Goal: Information Seeking & Learning: Check status

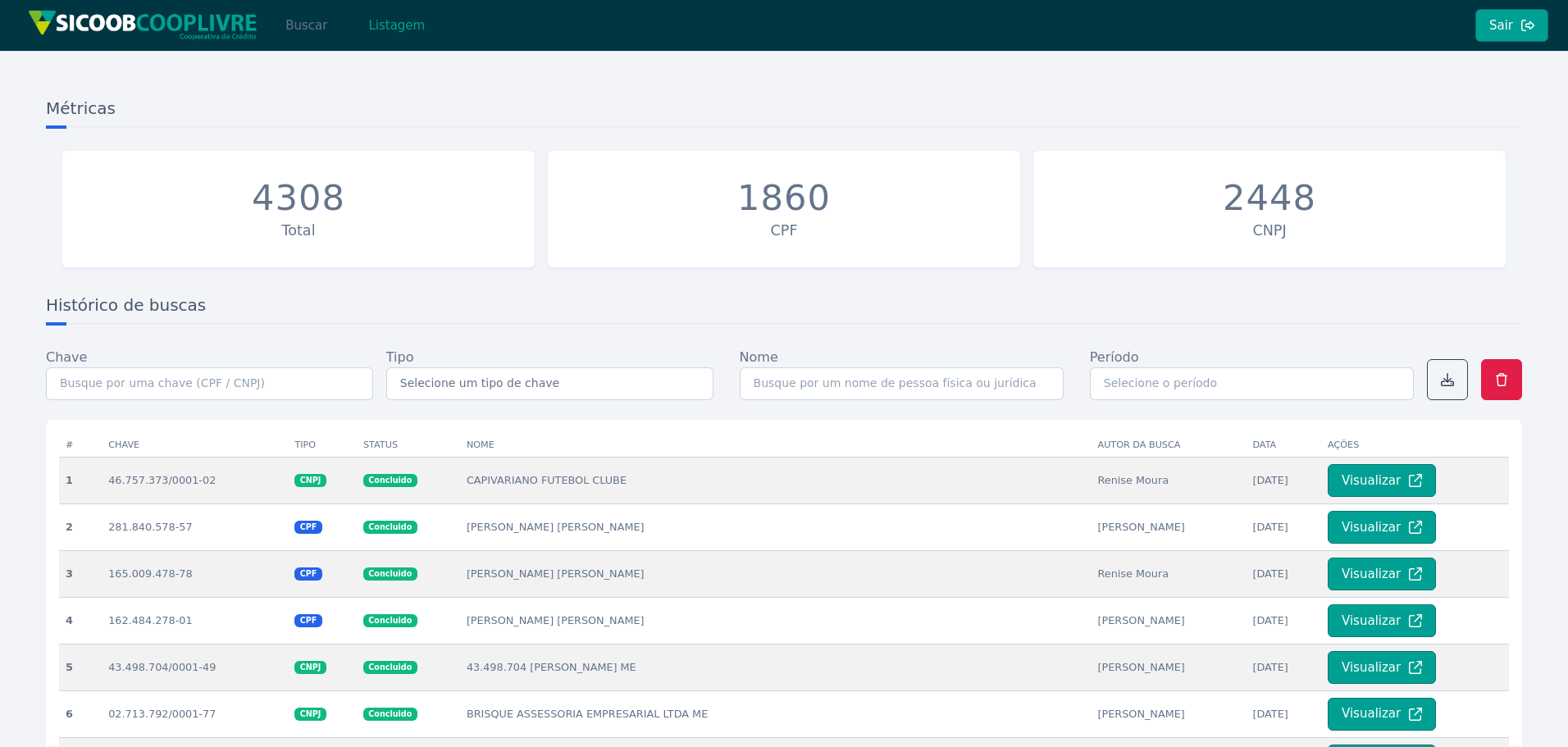
click at [324, 28] on button "Buscar" at bounding box center [306, 25] width 70 height 32
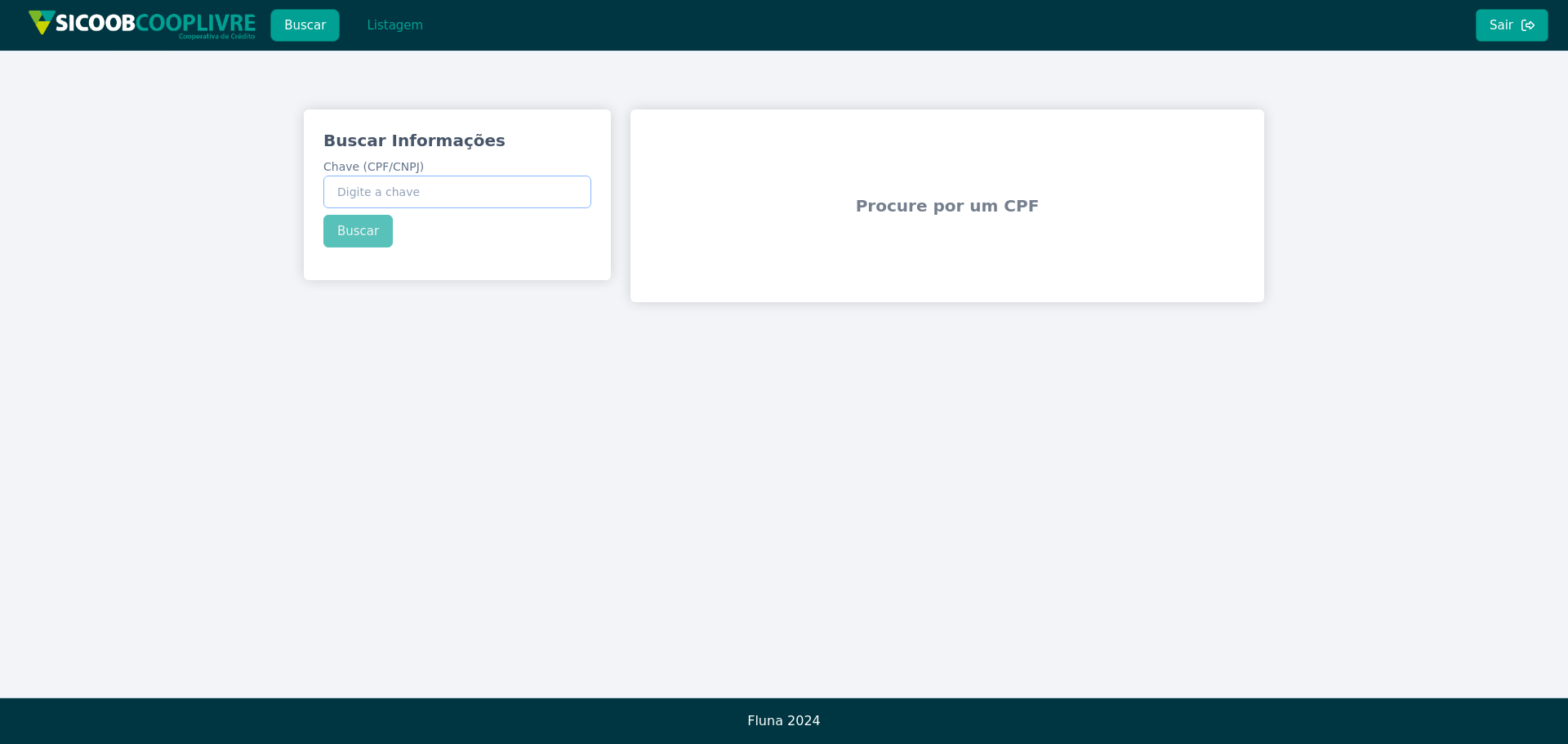
click at [478, 197] on input "Chave (CPF/CNPJ)" at bounding box center [457, 191] width 268 height 32
paste input "754.156.588-15"
type input "754.156.588-15"
click at [377, 230] on div "Buscar Informações Chave (CPF/CNPJ) 754.156.588-15 Buscar" at bounding box center [457, 188] width 307 height 158
click at [354, 241] on button "Buscar" at bounding box center [357, 230] width 69 height 32
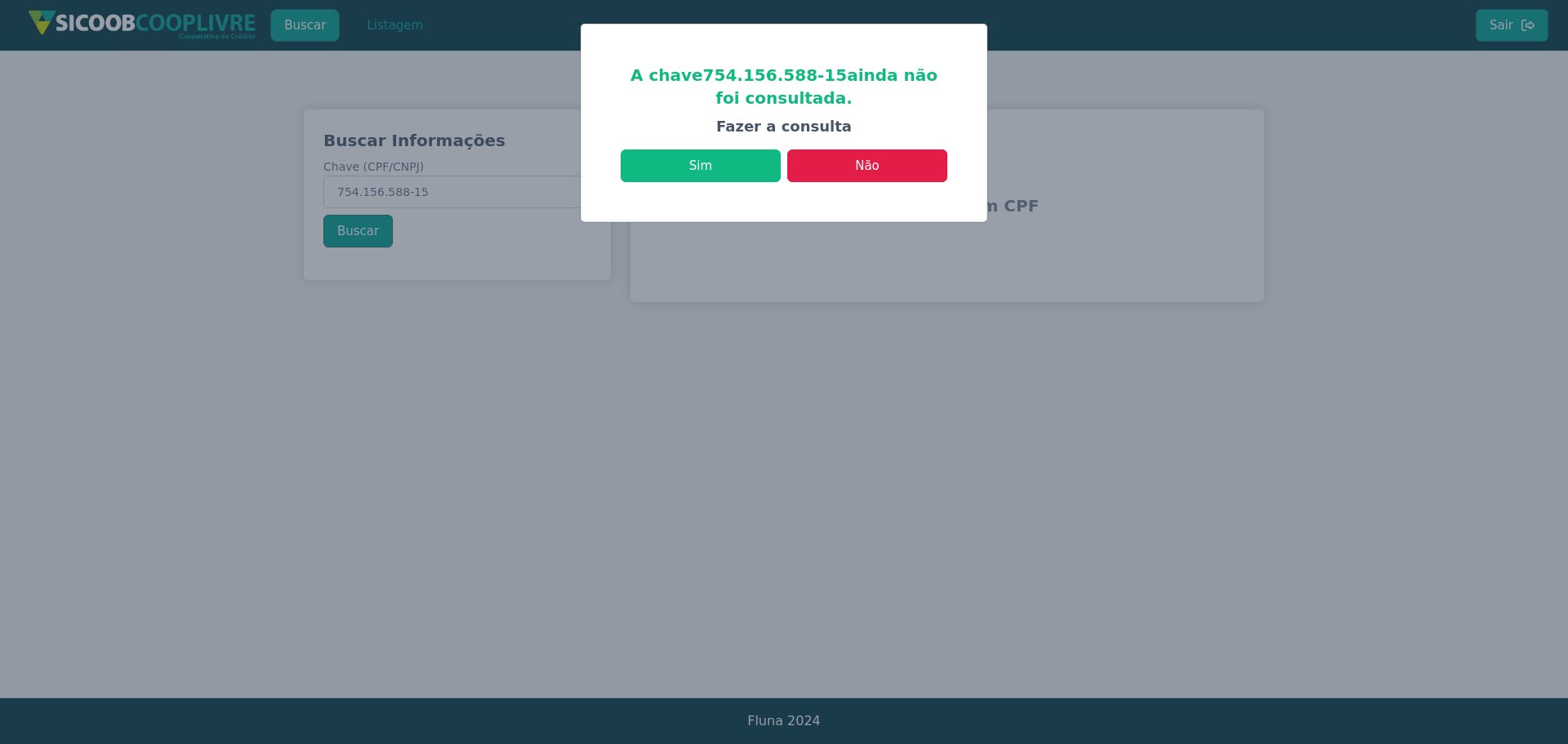
click at [733, 186] on div "A chave 754.156.588-15 ainda não foi consultada. Fazer a consulta Sim Não" at bounding box center [784, 122] width 405 height 197
click at [736, 175] on button "Sim" at bounding box center [701, 165] width 161 height 32
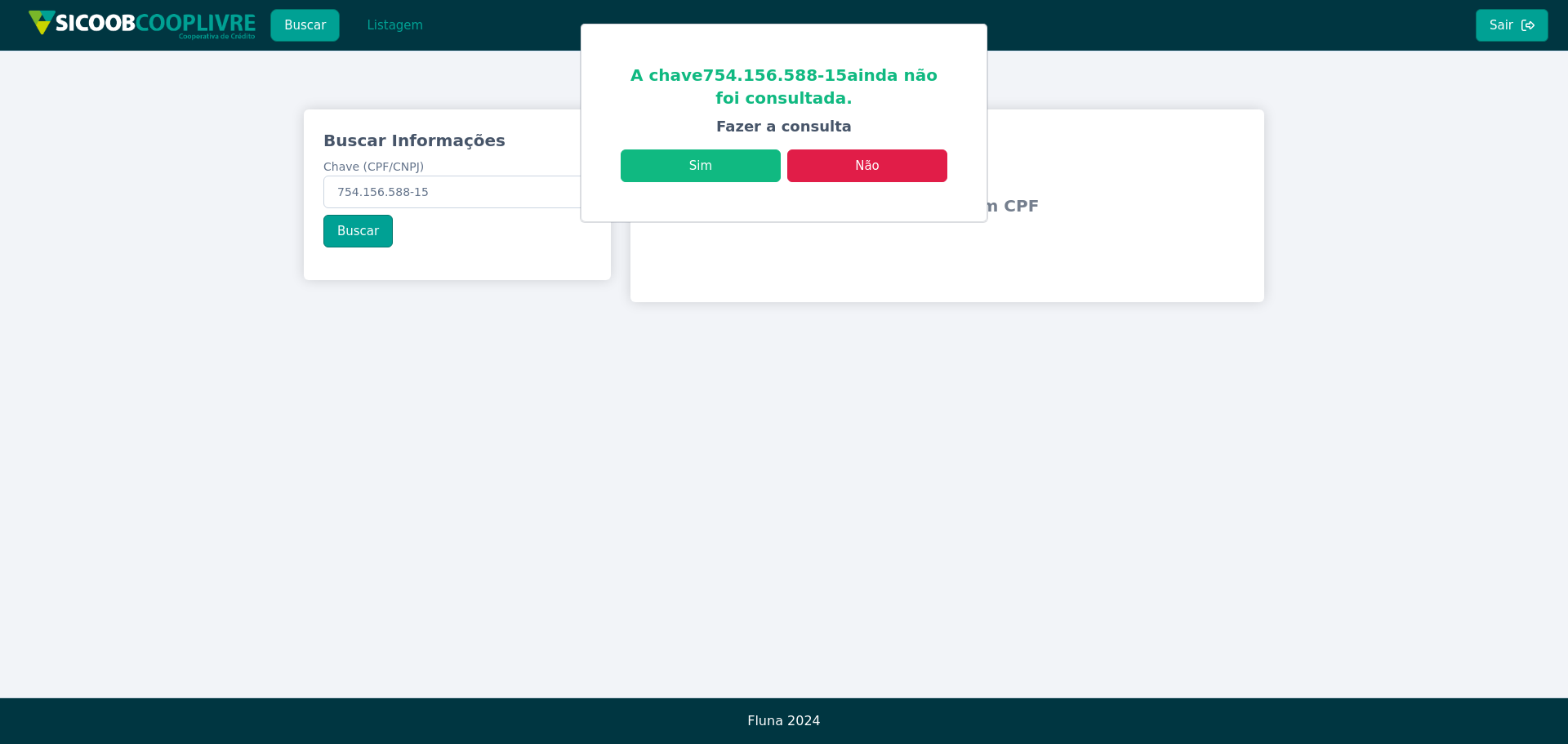
click at [864, 169] on span "Procure por um CPF" at bounding box center [947, 206] width 621 height 101
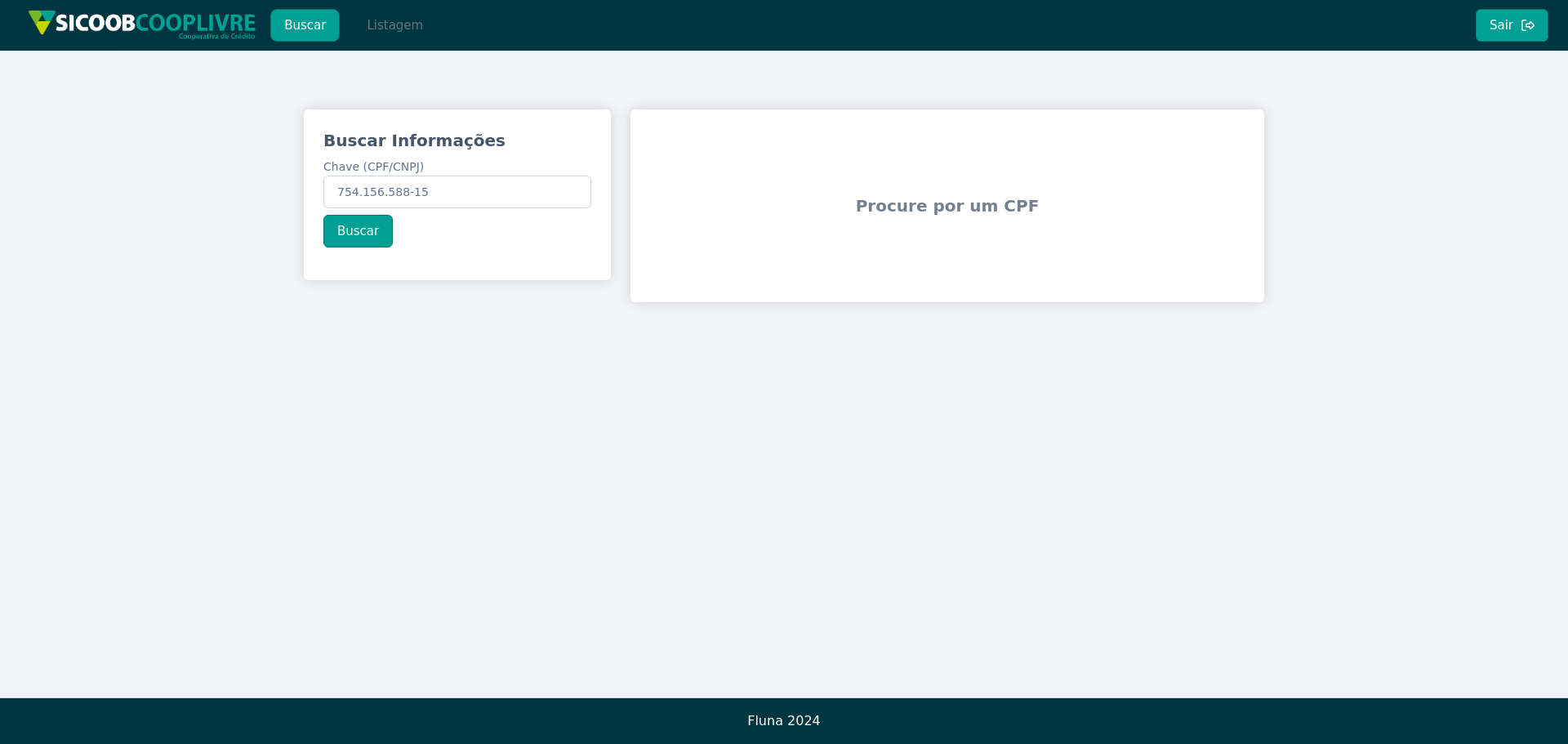
click at [387, 40] on button "Listagem" at bounding box center [394, 24] width 84 height 32
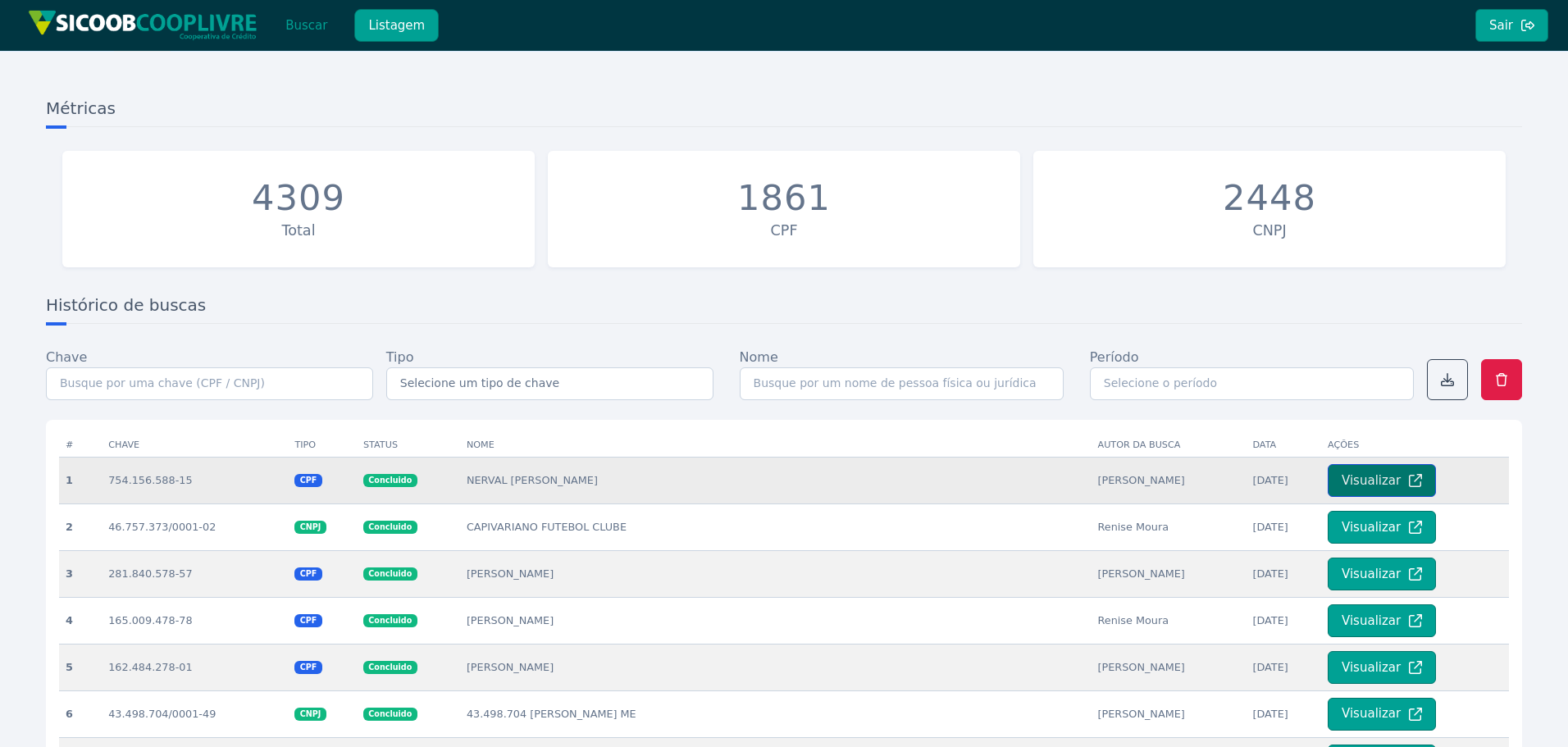
click at [1409, 488] on icon at bounding box center [1415, 480] width 13 height 13
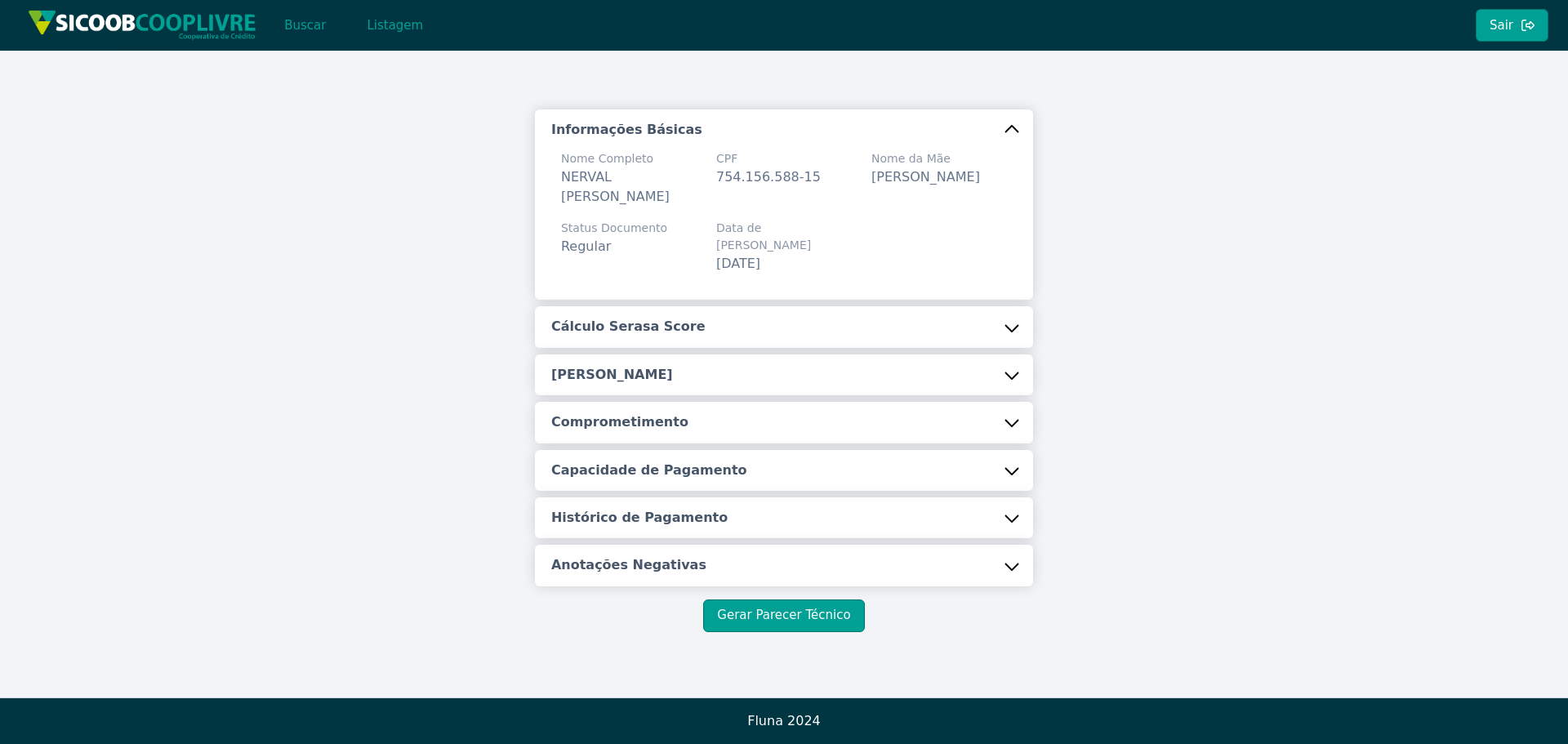
click at [771, 315] on button "Cálculo Serasa Score" at bounding box center [783, 327] width 498 height 41
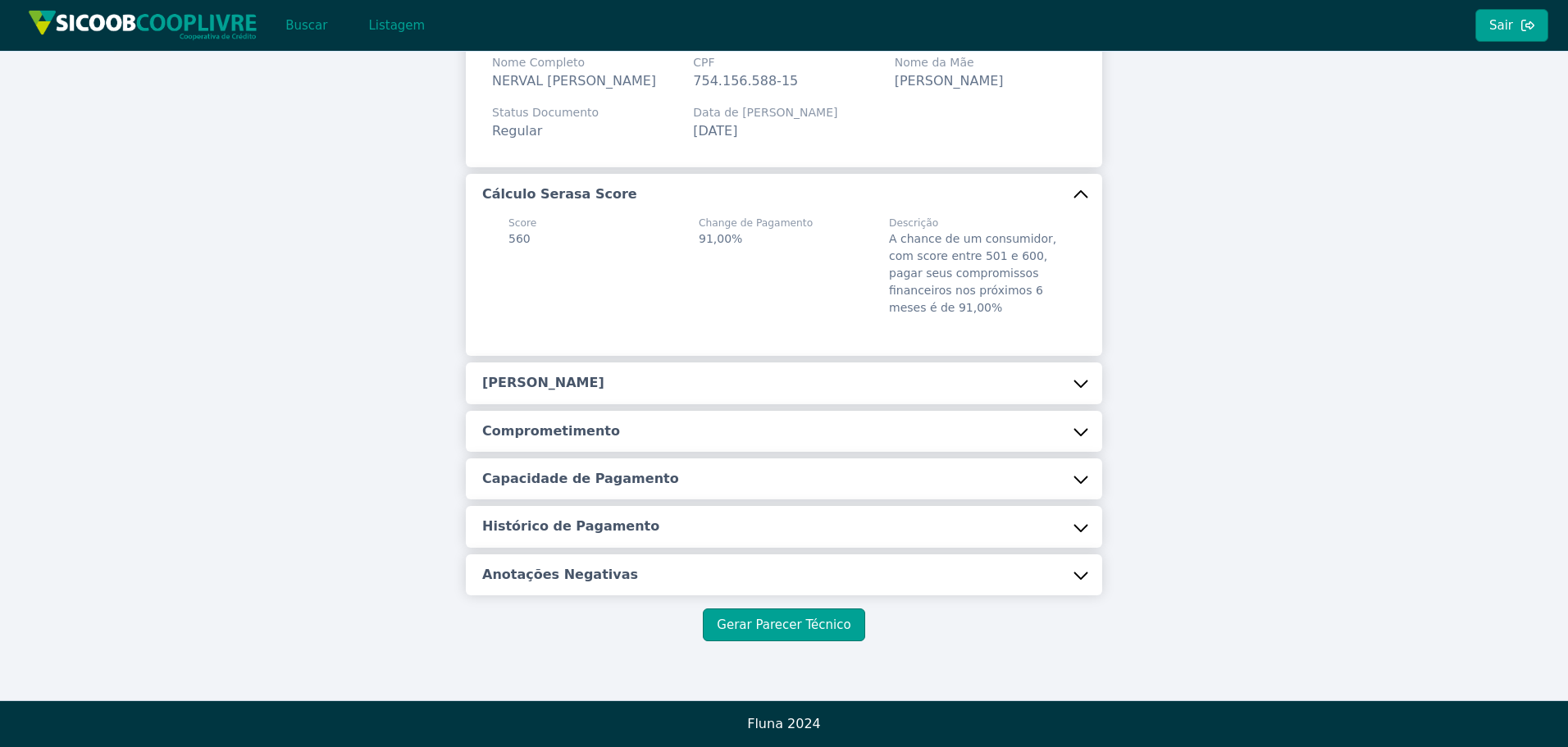
scroll to position [116, 0]
click at [636, 392] on button "Renda Estimada" at bounding box center [784, 383] width 636 height 41
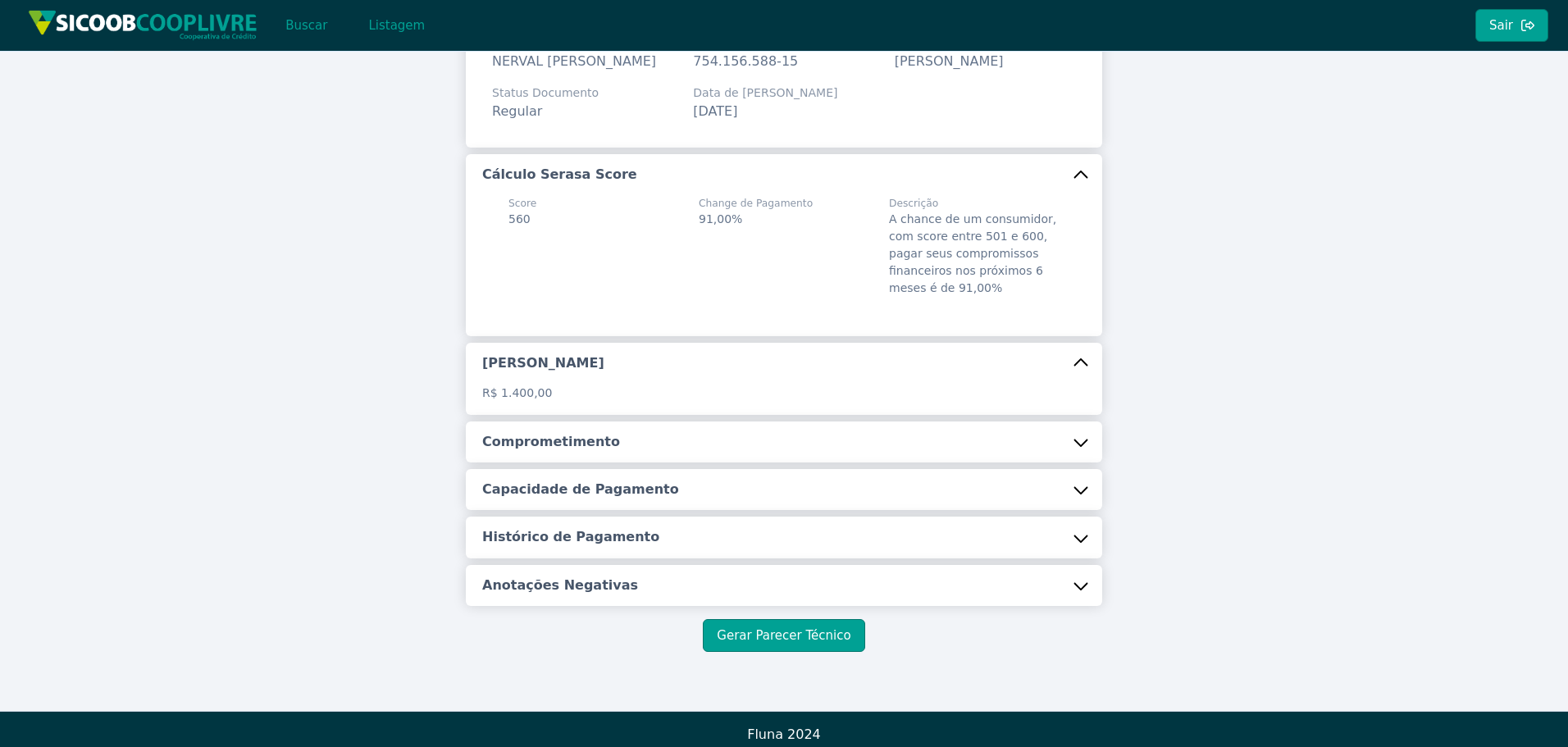
click at [631, 462] on button "Comprometimento" at bounding box center [784, 442] width 636 height 41
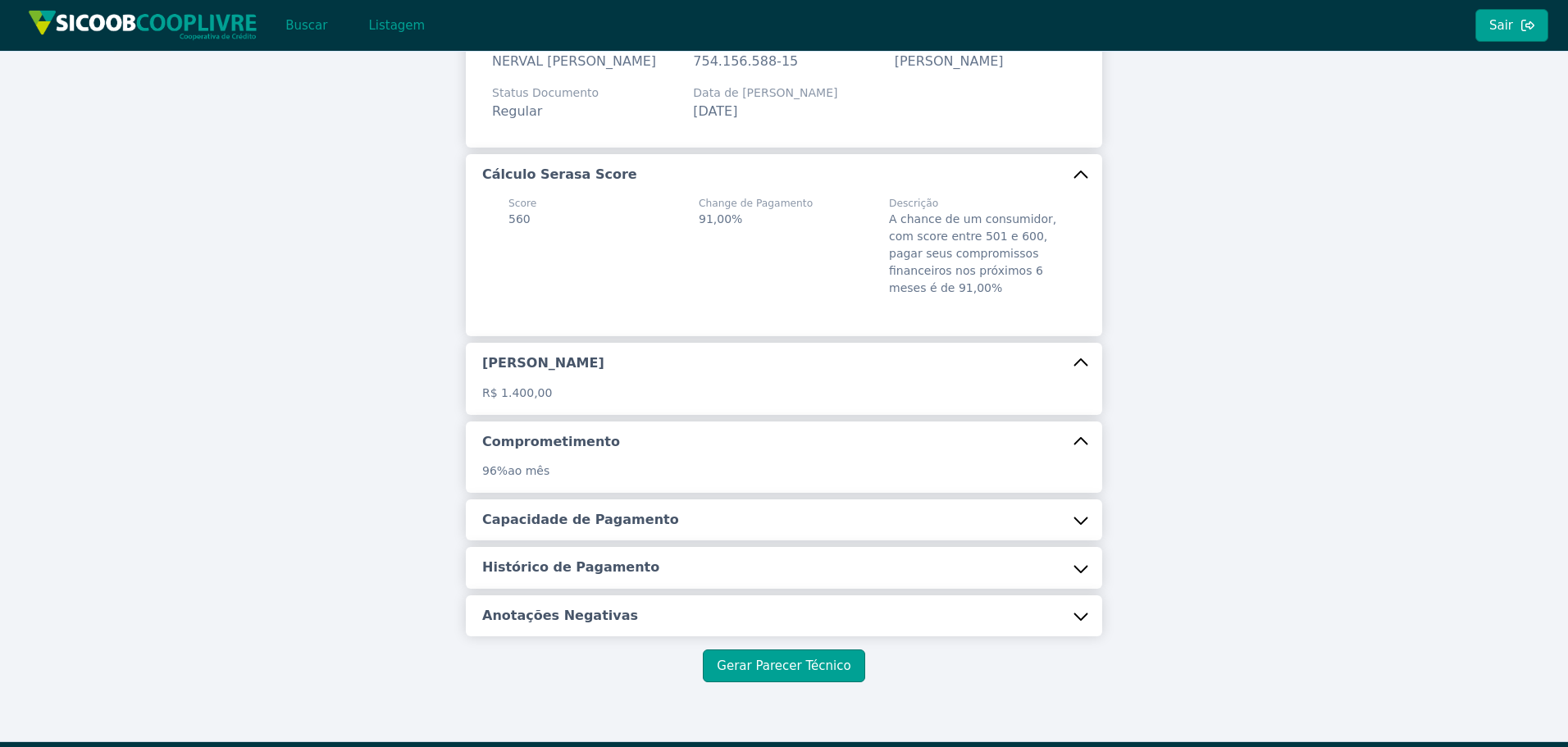
click at [583, 529] on h5 "Capacidade de Pagamento" at bounding box center [581, 520] width 197 height 18
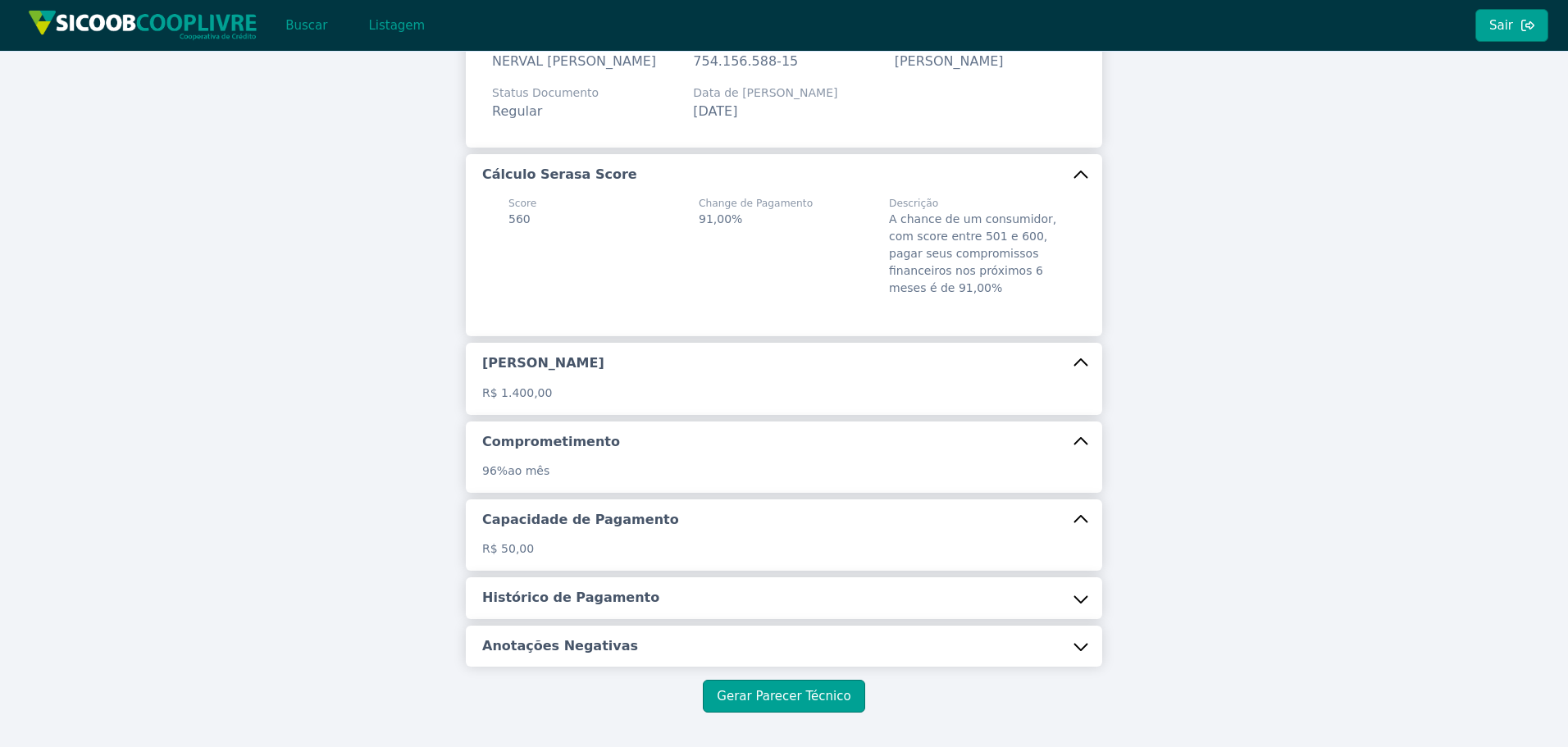
click at [592, 606] on h5 "Histórico de Pagamento" at bounding box center [571, 598] width 177 height 18
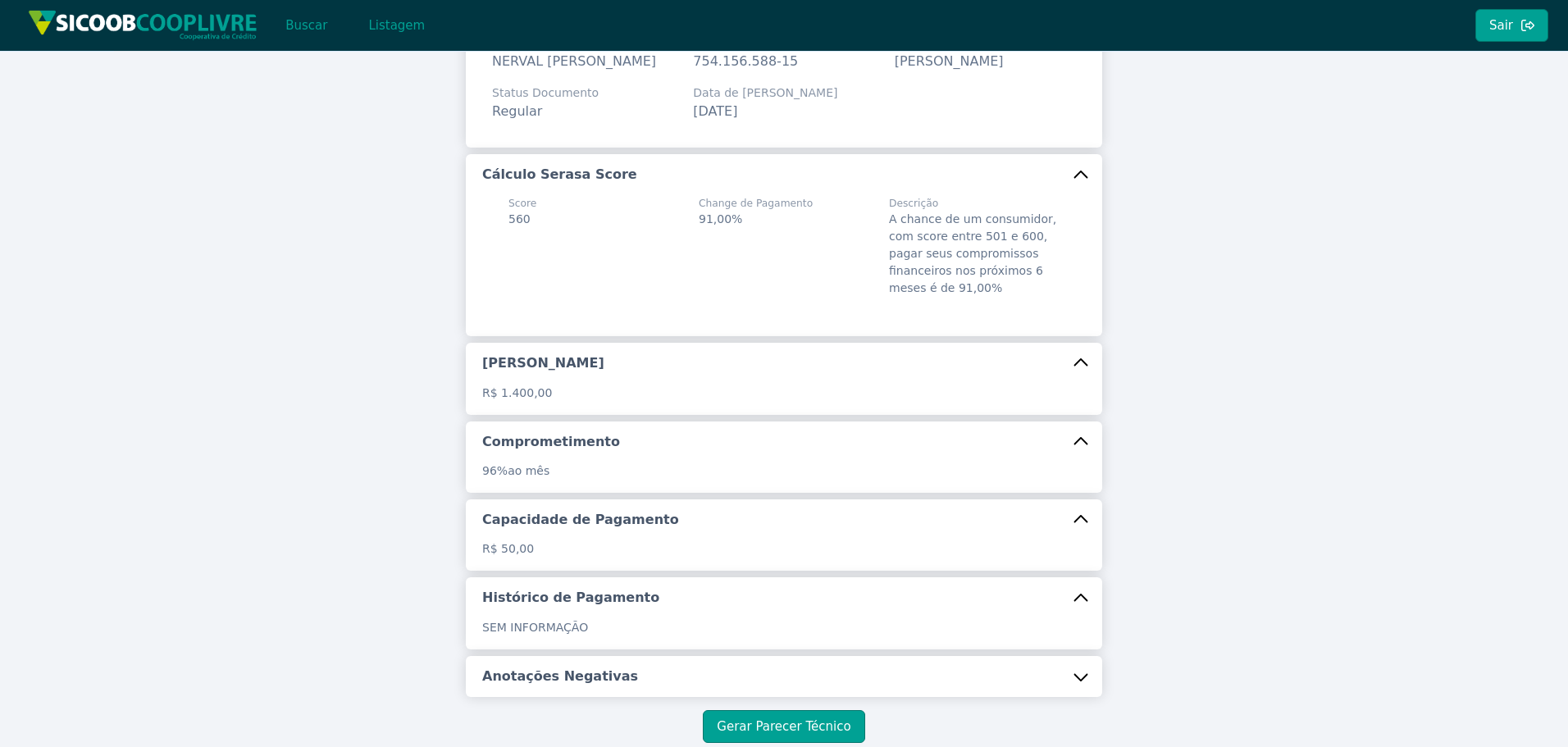
click at [584, 685] on h5 "Anotações Negativas" at bounding box center [560, 676] width 156 height 18
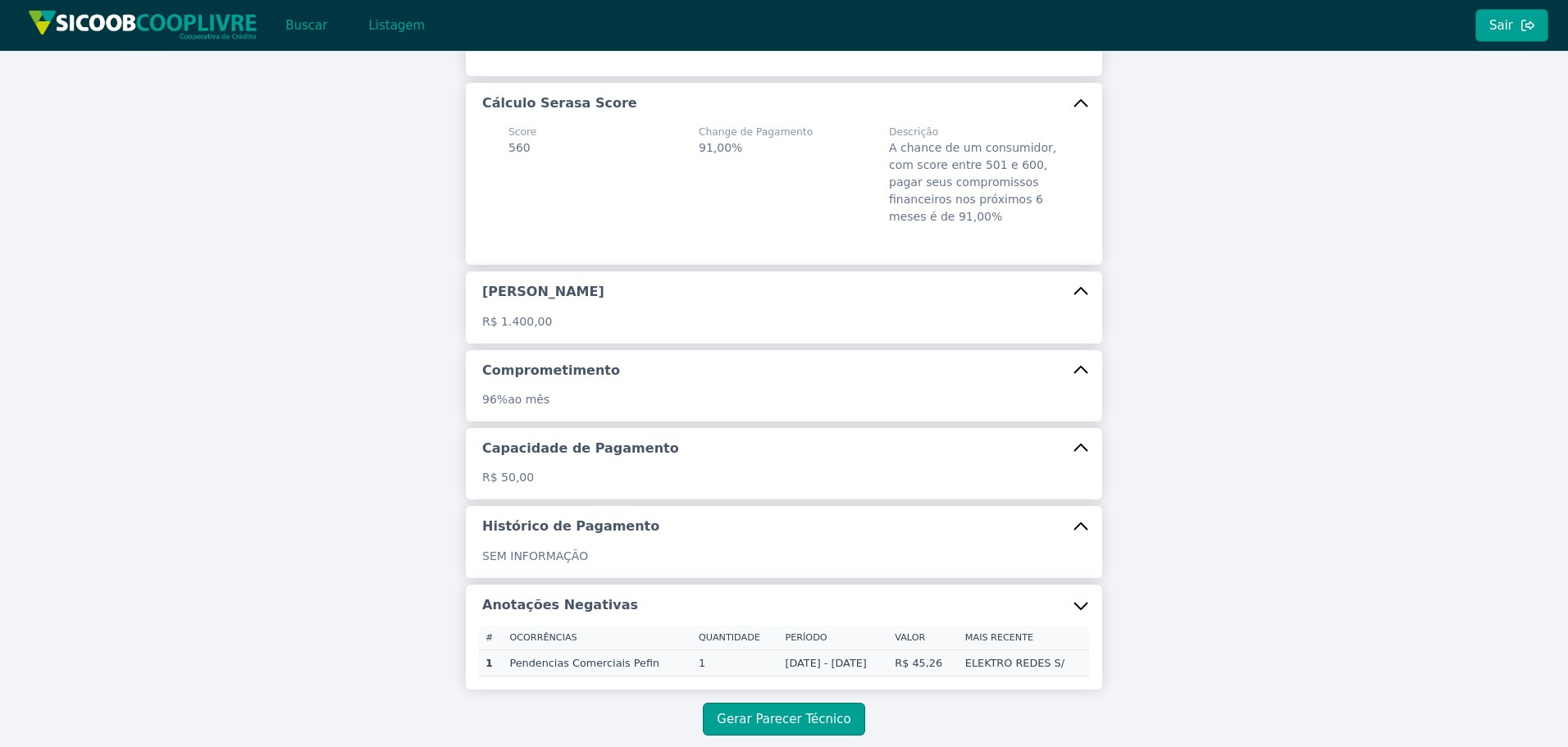
scroll to position [305, 0]
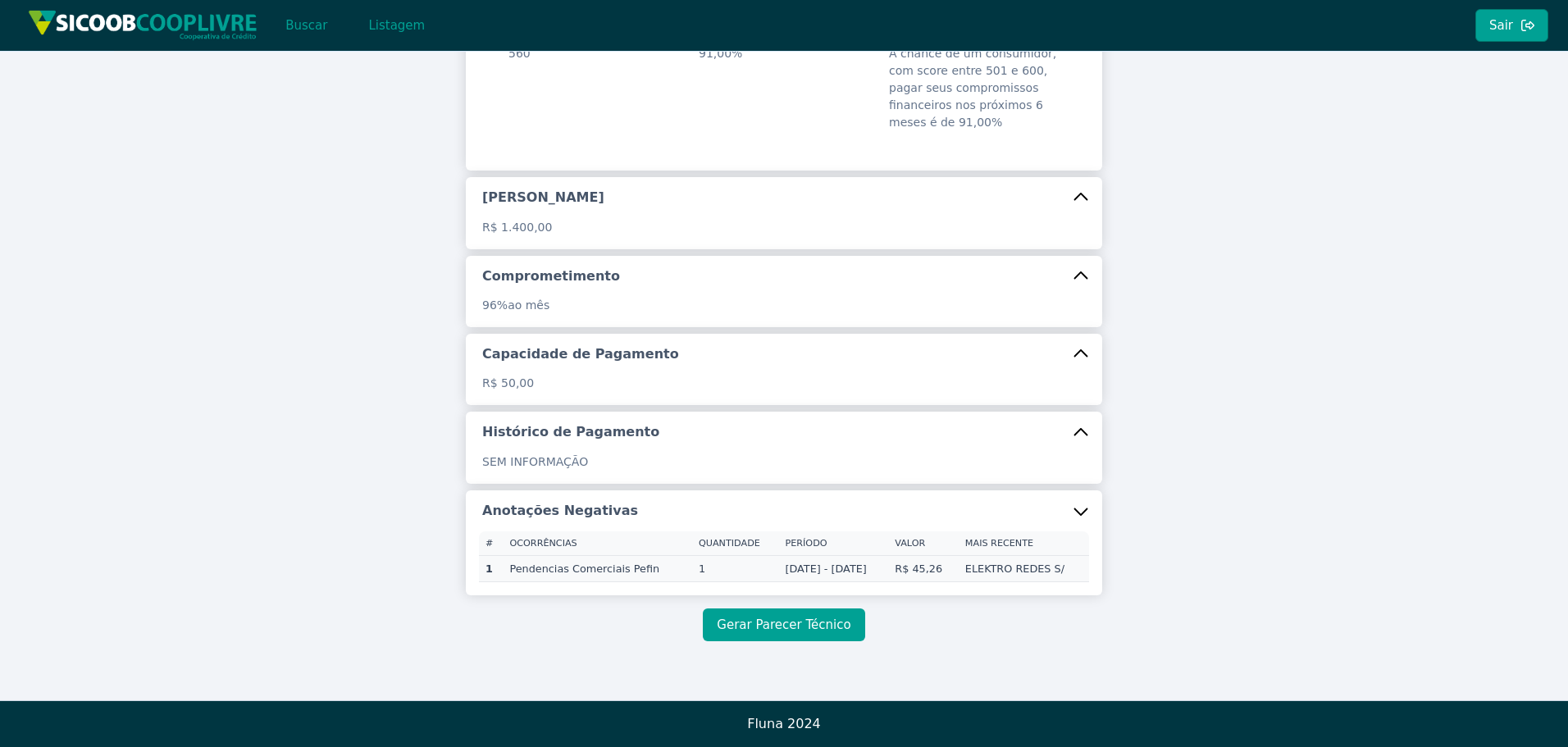
click at [777, 621] on button "Gerar Parecer Técnico" at bounding box center [784, 624] width 161 height 32
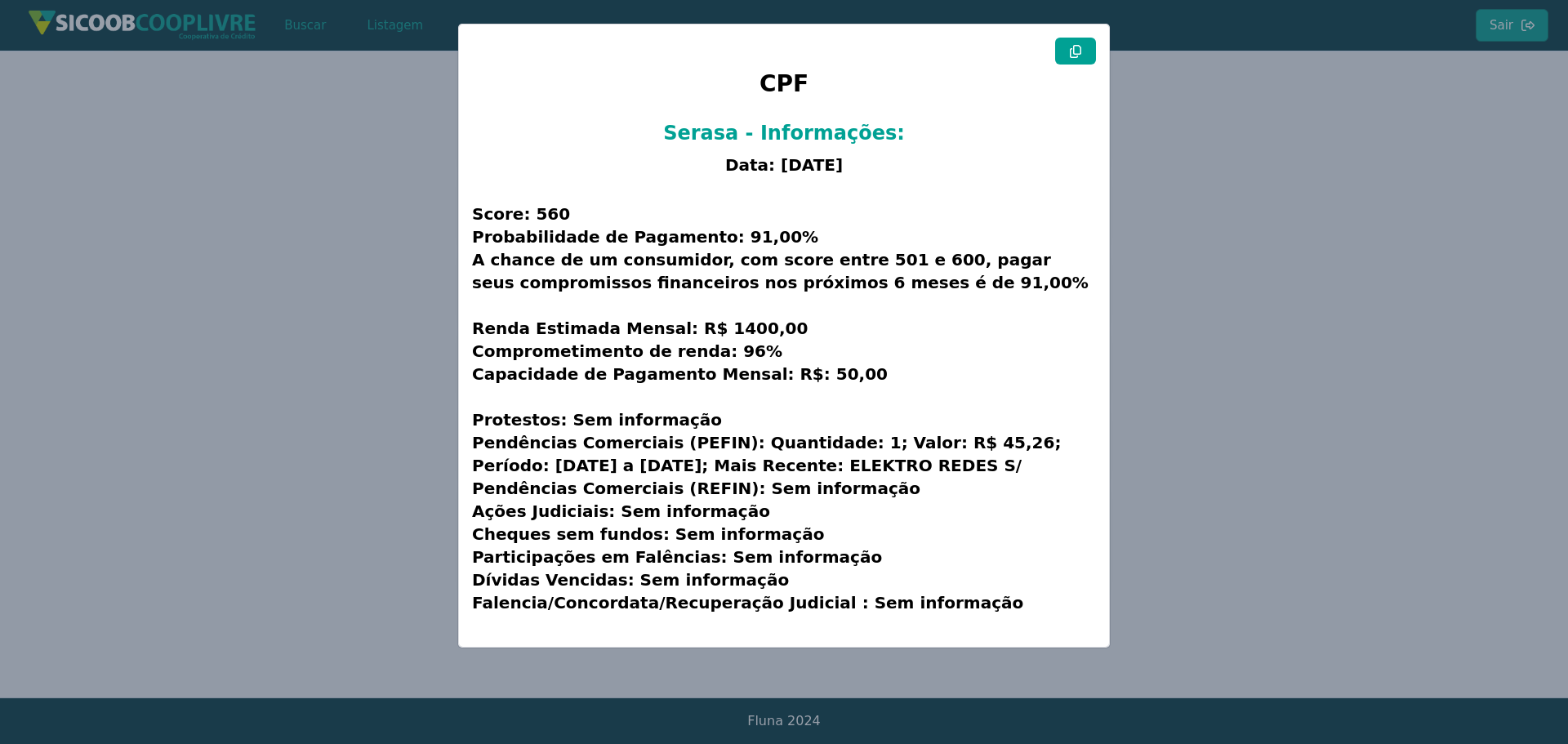
click at [1084, 52] on button at bounding box center [1076, 51] width 41 height 27
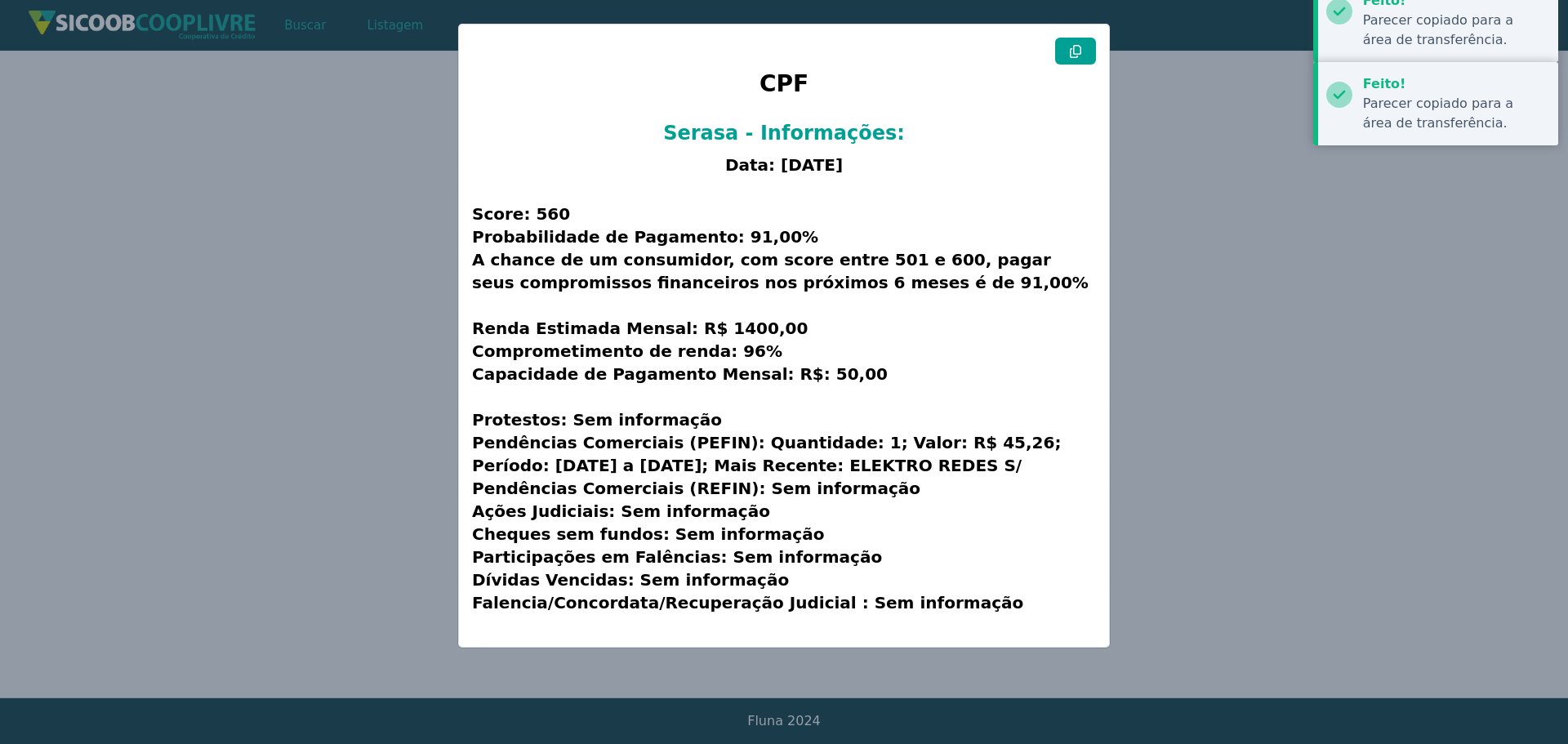
click at [234, 306] on modal-container "CPF Serasa - Informações: Data: 03/10/2025 Score: 560 Probabilidade de Pagament…" at bounding box center [784, 372] width 1568 height 744
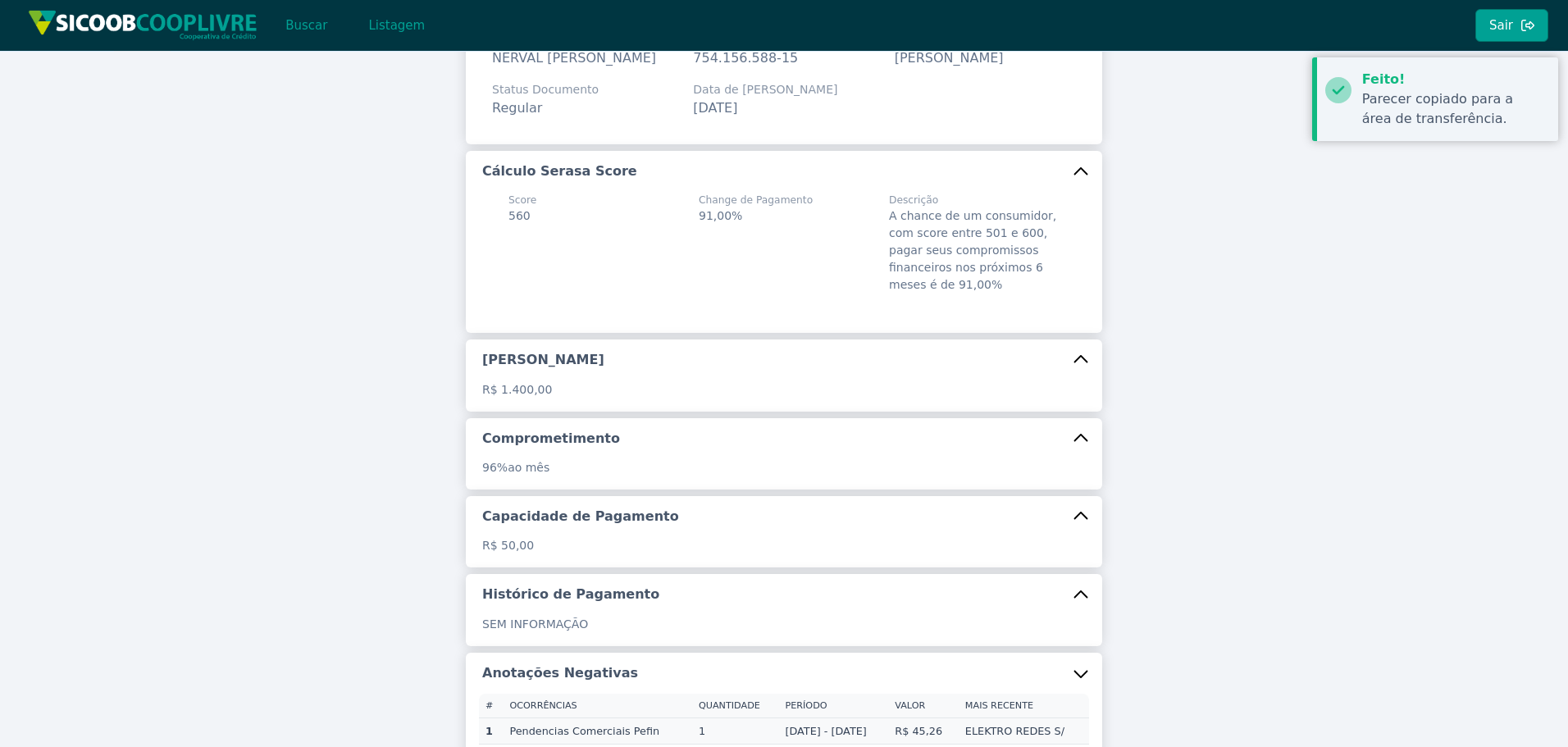
scroll to position [0, 0]
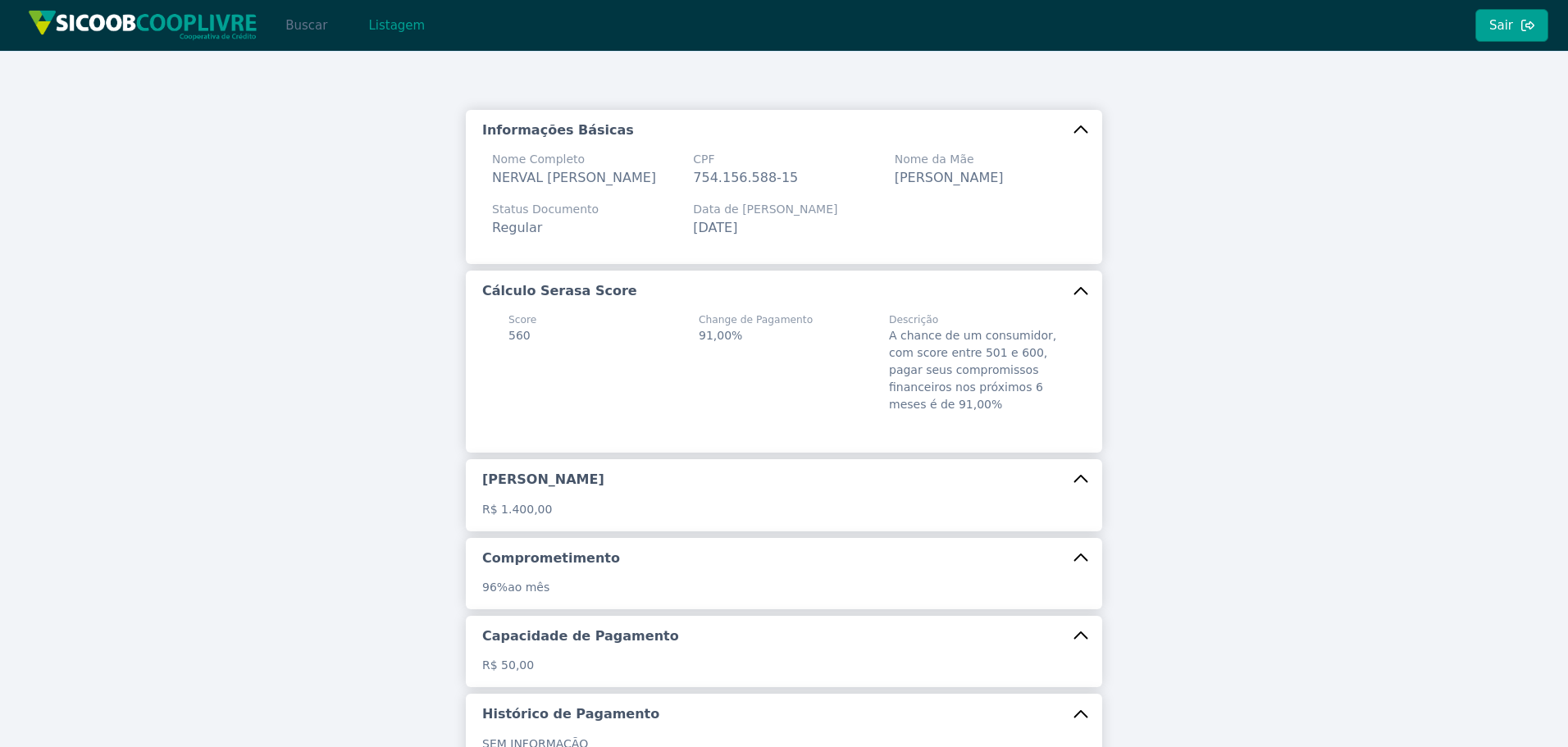
click at [318, 36] on button "Buscar" at bounding box center [306, 25] width 70 height 32
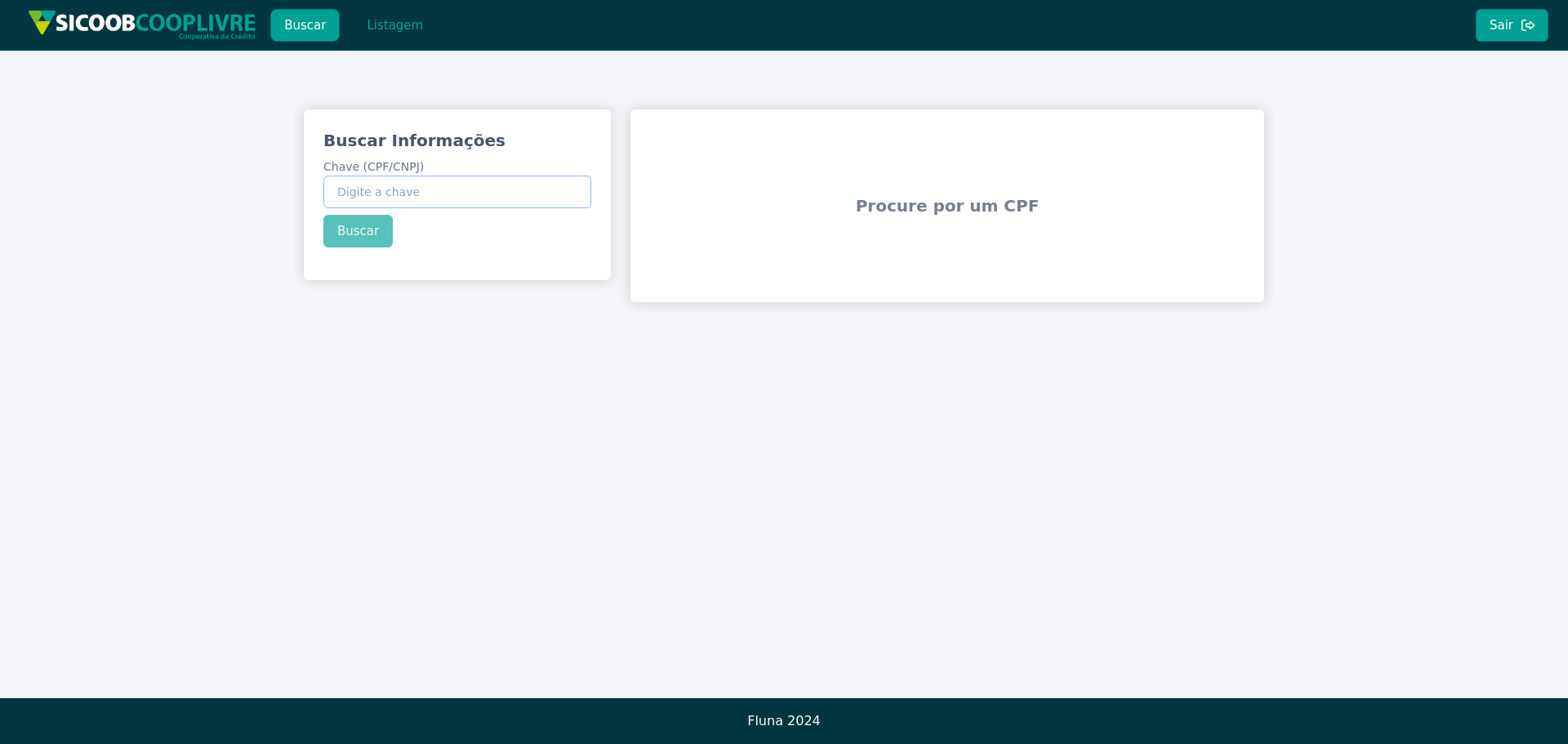
click at [425, 200] on input "Chave (CPF/CNPJ)" at bounding box center [457, 191] width 268 height 32
paste input "34.127.413/0001-53"
type input "34.127.413/0001-53"
click at [371, 242] on button "Buscar" at bounding box center [357, 230] width 69 height 32
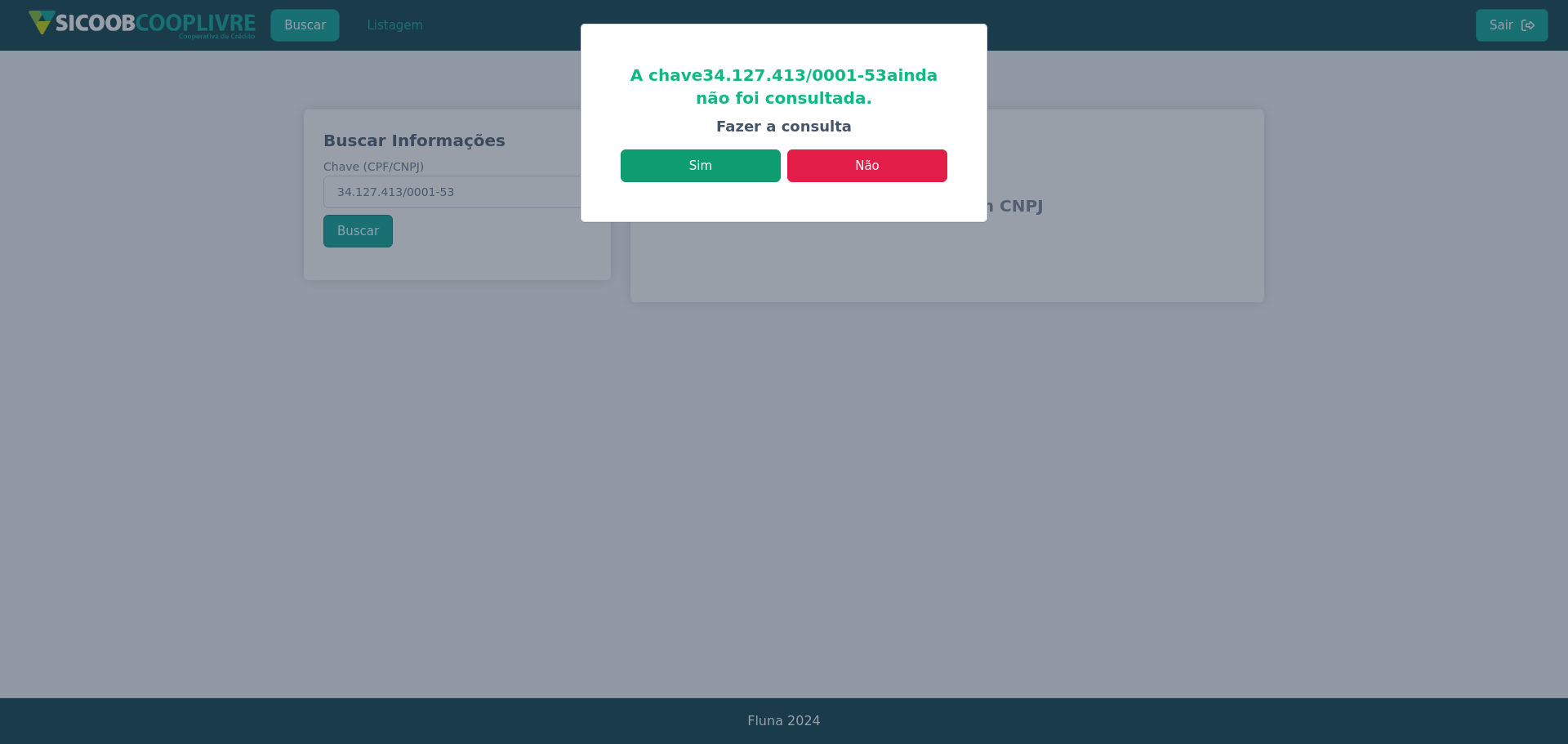
click at [728, 158] on button "Sim" at bounding box center [701, 165] width 161 height 32
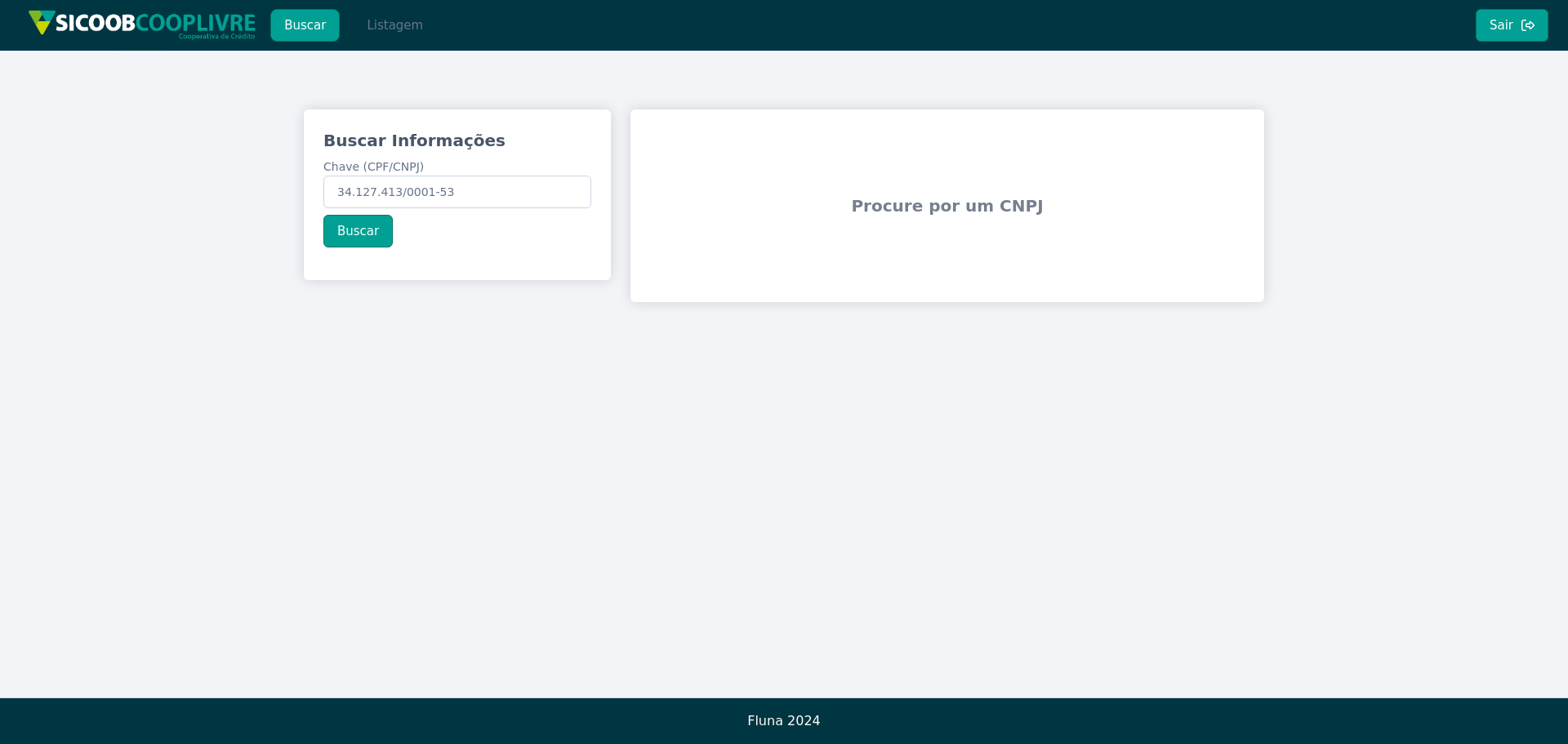
click at [382, 23] on button "Listagem" at bounding box center [394, 24] width 84 height 32
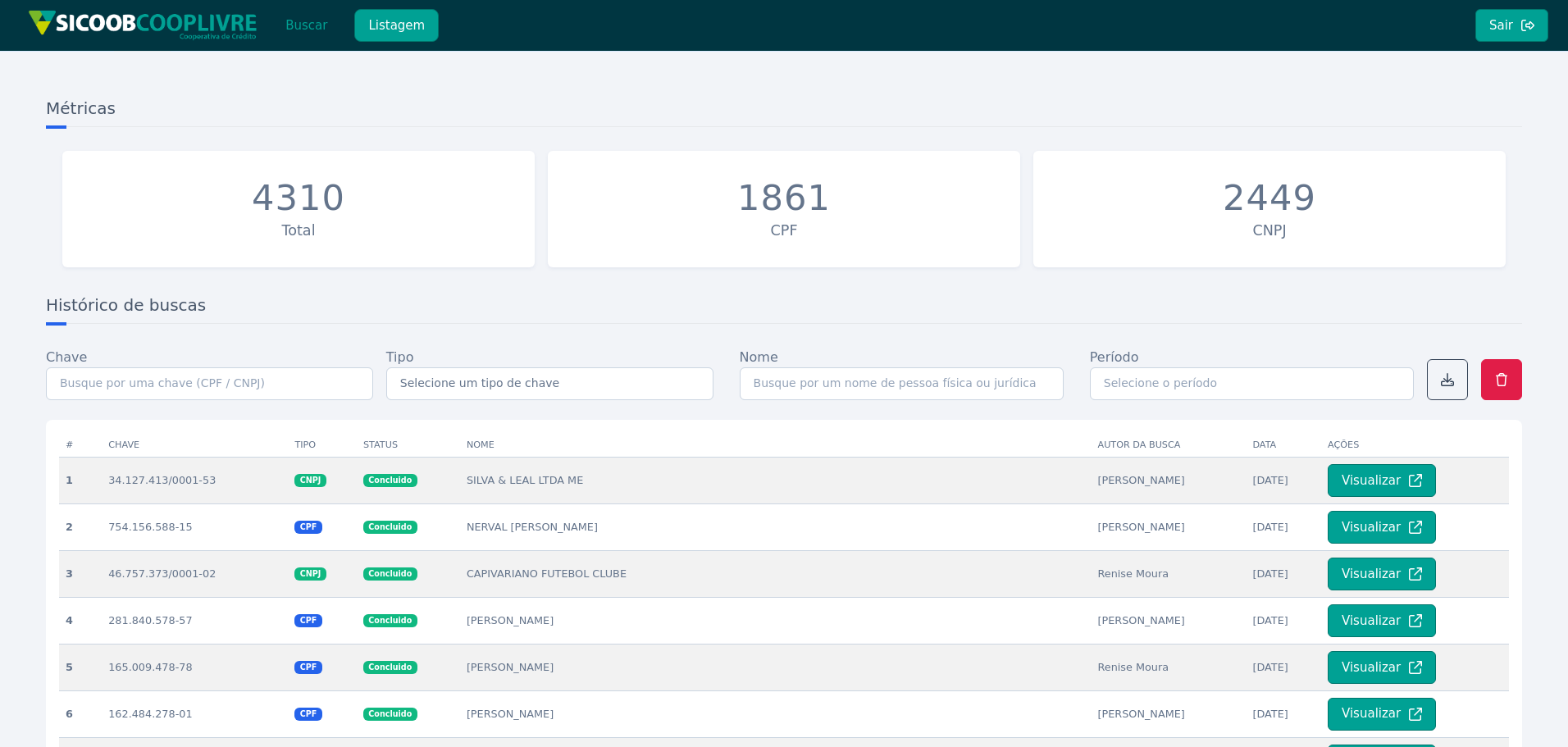
scroll to position [82, 0]
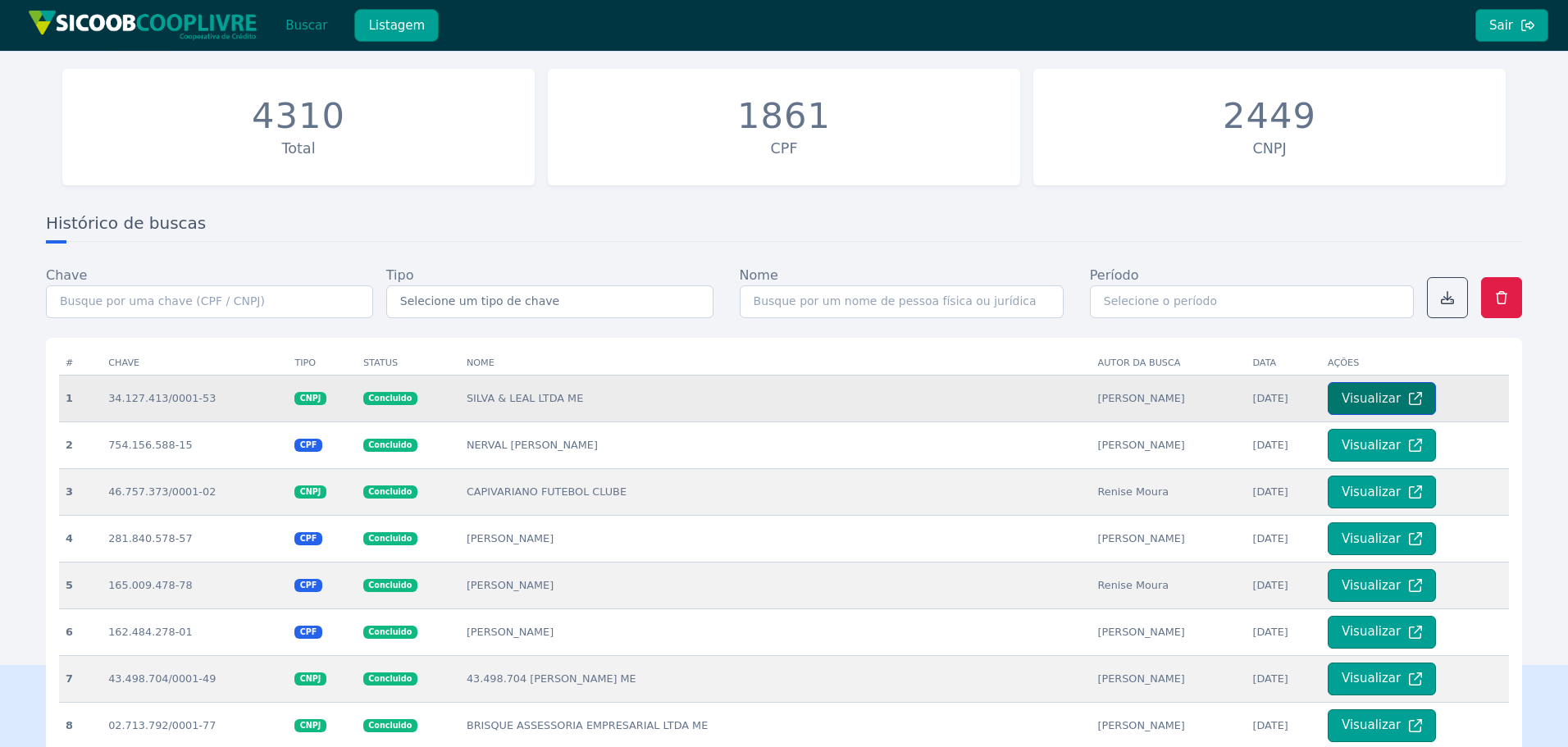
click at [1363, 394] on button "Visualizar" at bounding box center [1382, 398] width 108 height 32
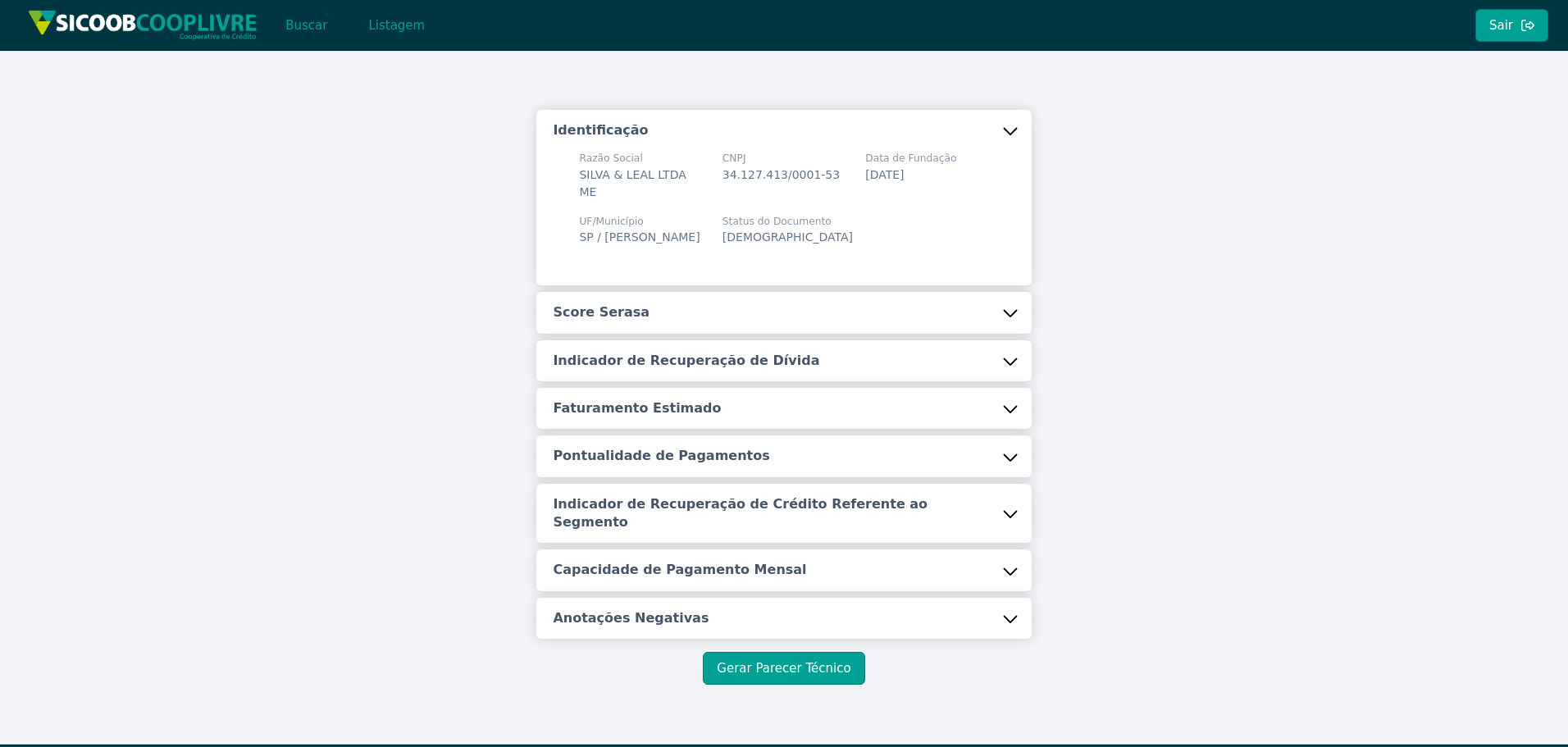
click at [845, 331] on button "Score Serasa" at bounding box center [784, 313] width 494 height 41
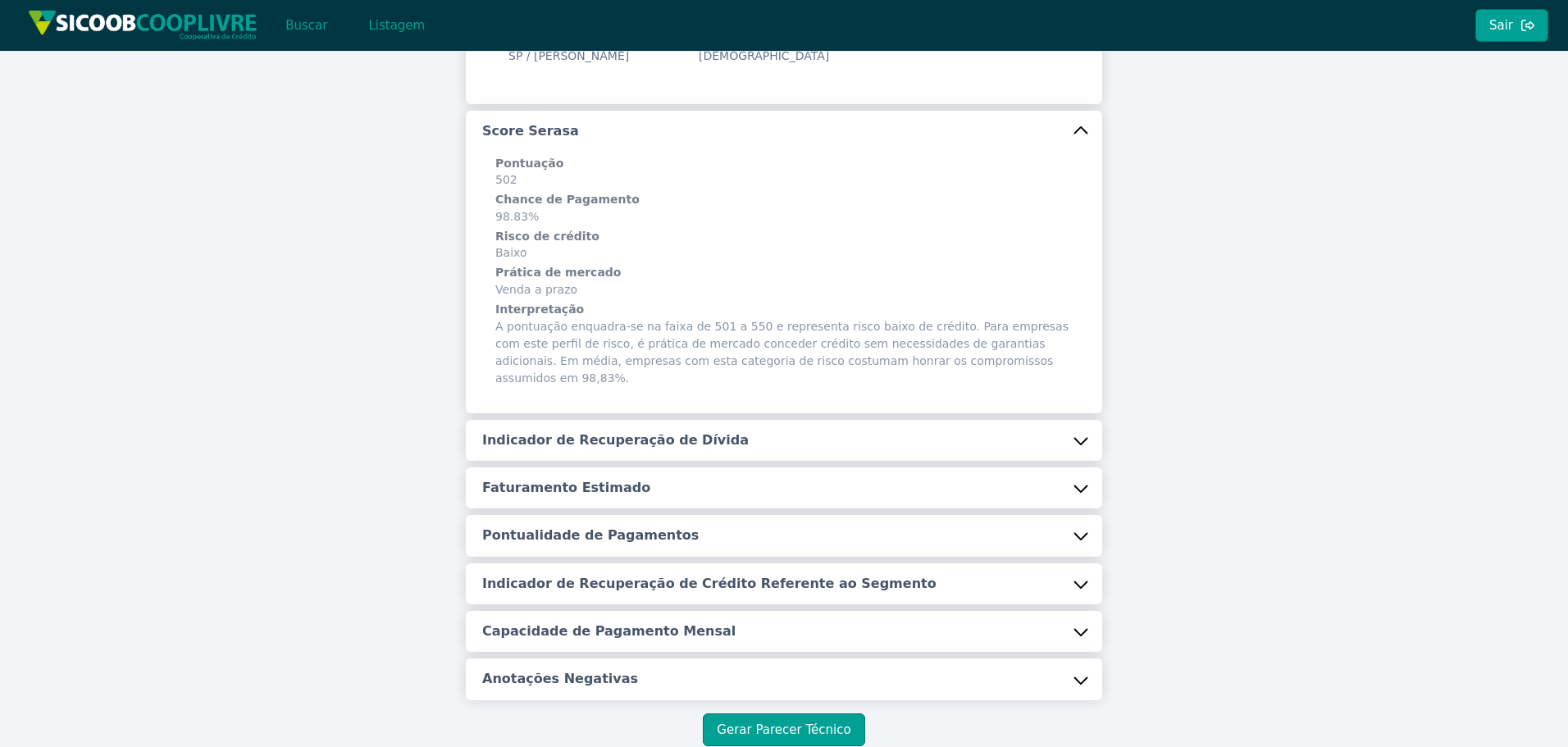
click at [613, 431] on h5 "Indicador de Recuperação de Dívida" at bounding box center [615, 440] width 266 height 18
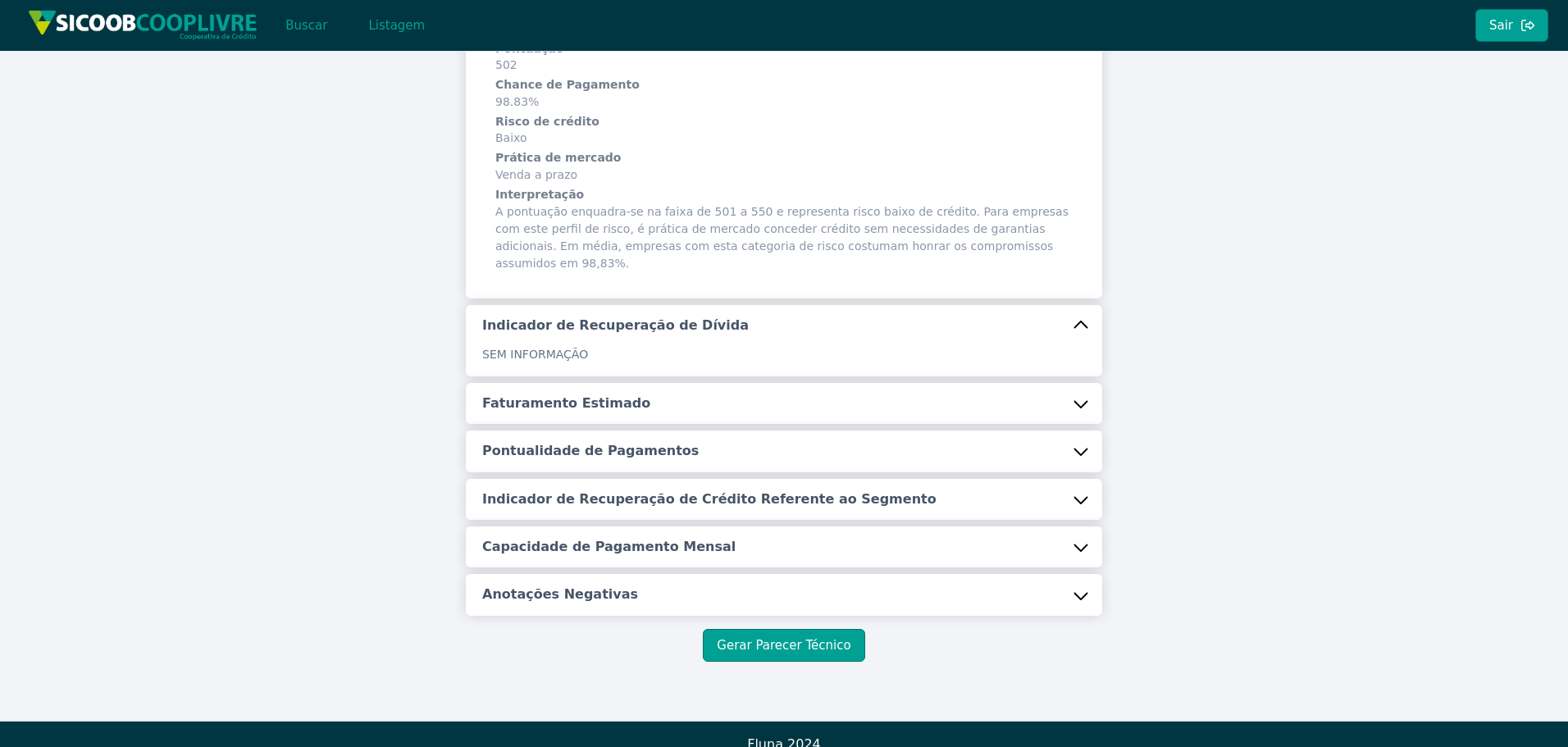
scroll to position [282, 0]
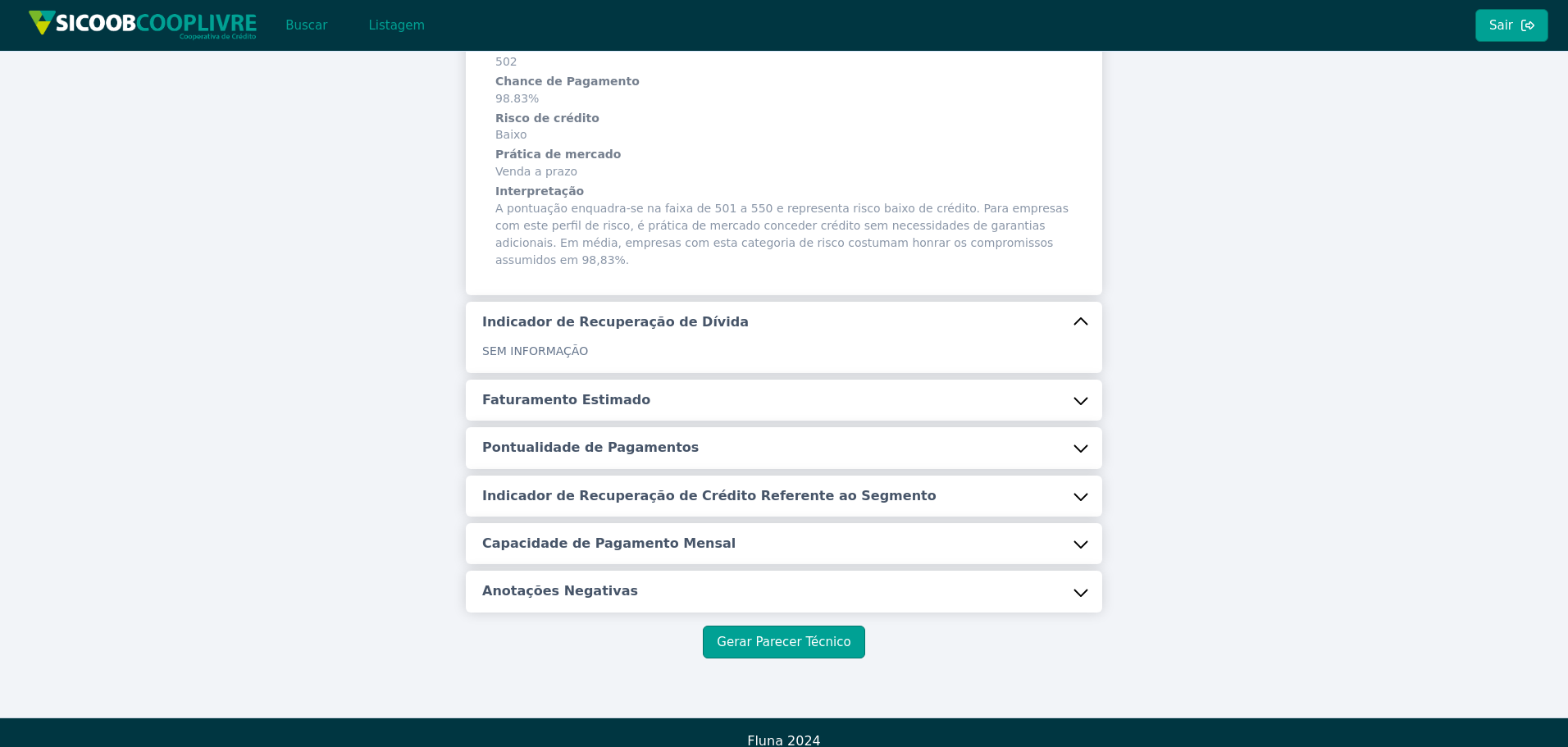
click at [650, 379] on button "Faturamento Estimado" at bounding box center [784, 400] width 636 height 41
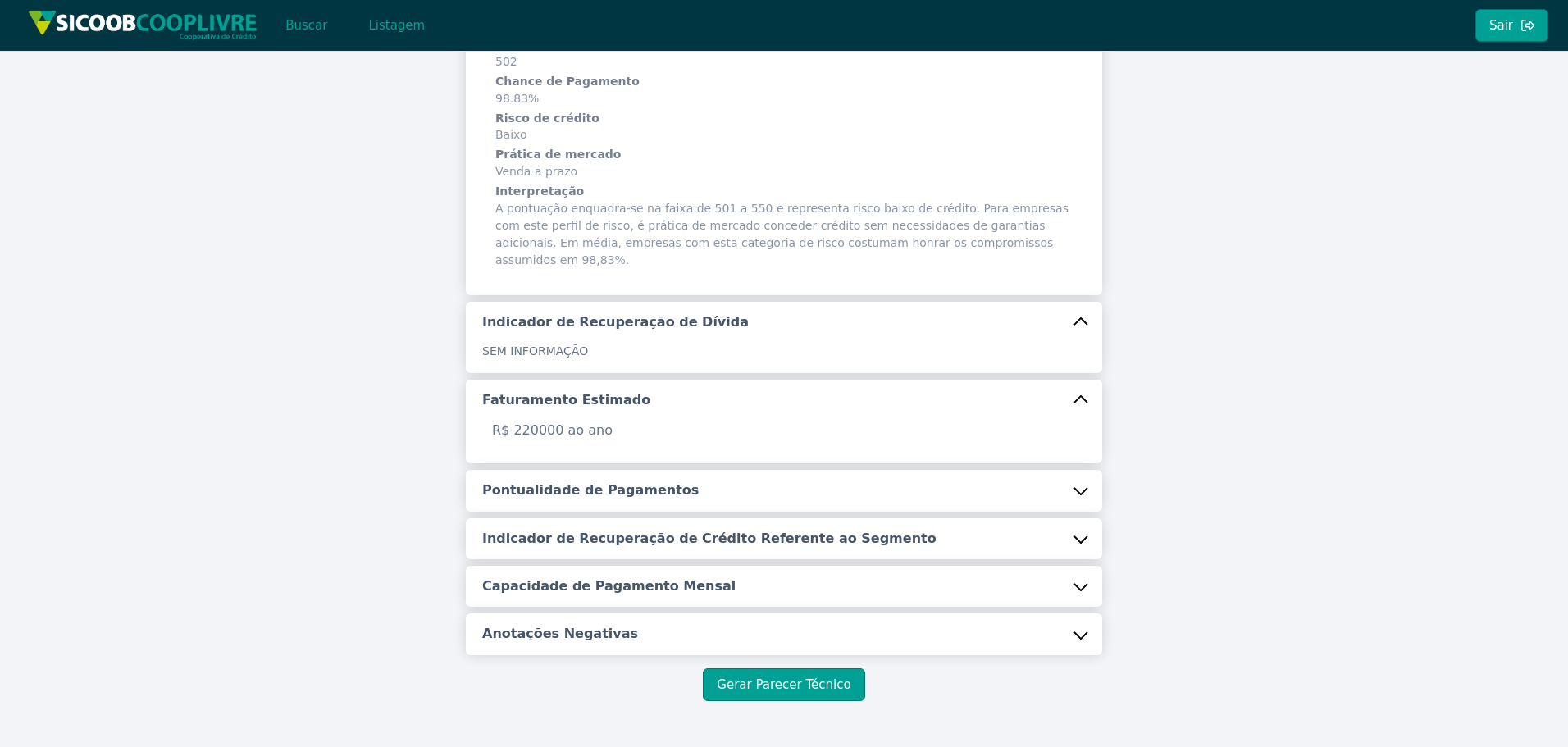
click at [626, 482] on h5 "Pontualidade de Pagamentos" at bounding box center [591, 490] width 216 height 18
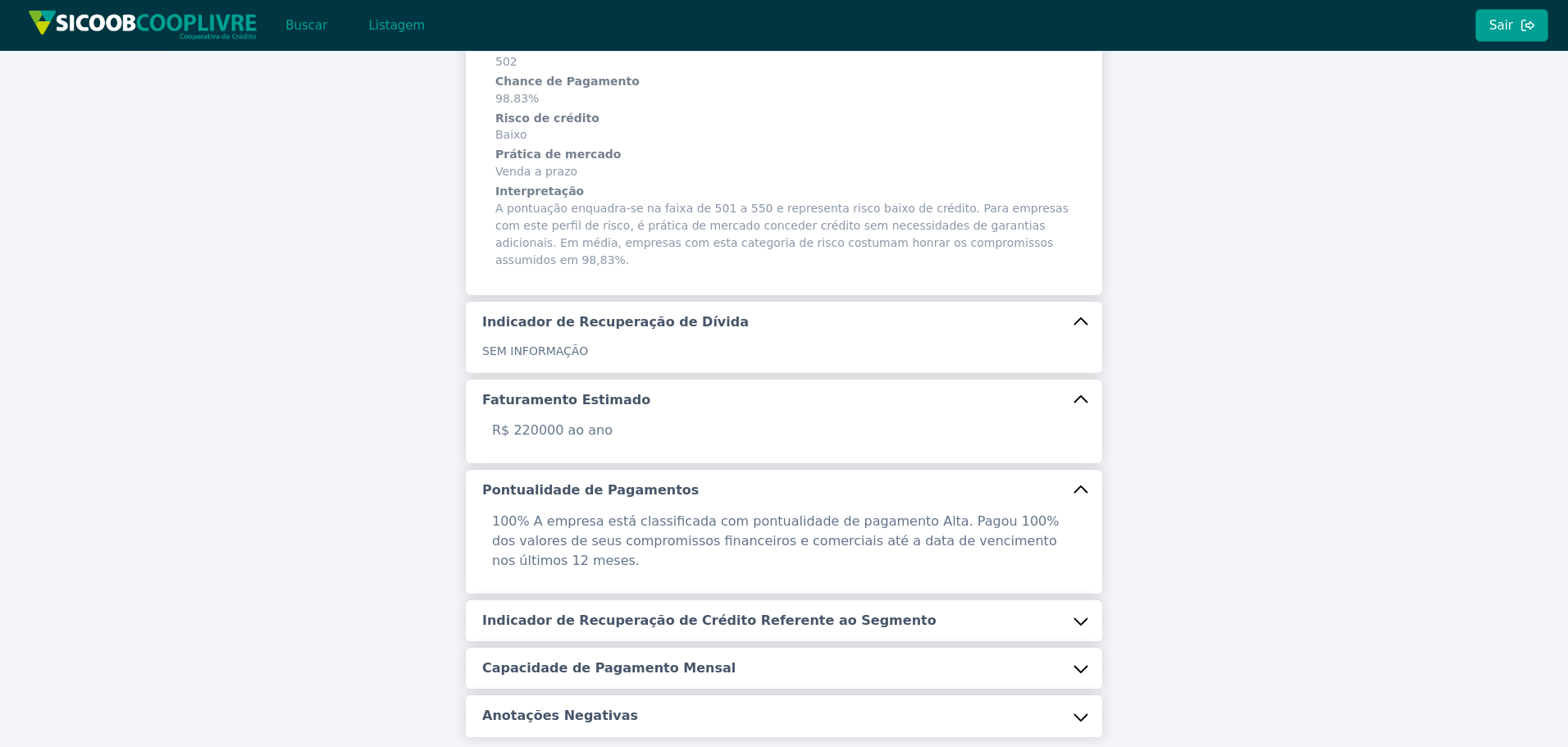
click at [639, 611] on h5 "Indicador de Recuperação de Crédito Referente ao Segmento" at bounding box center [710, 620] width 454 height 18
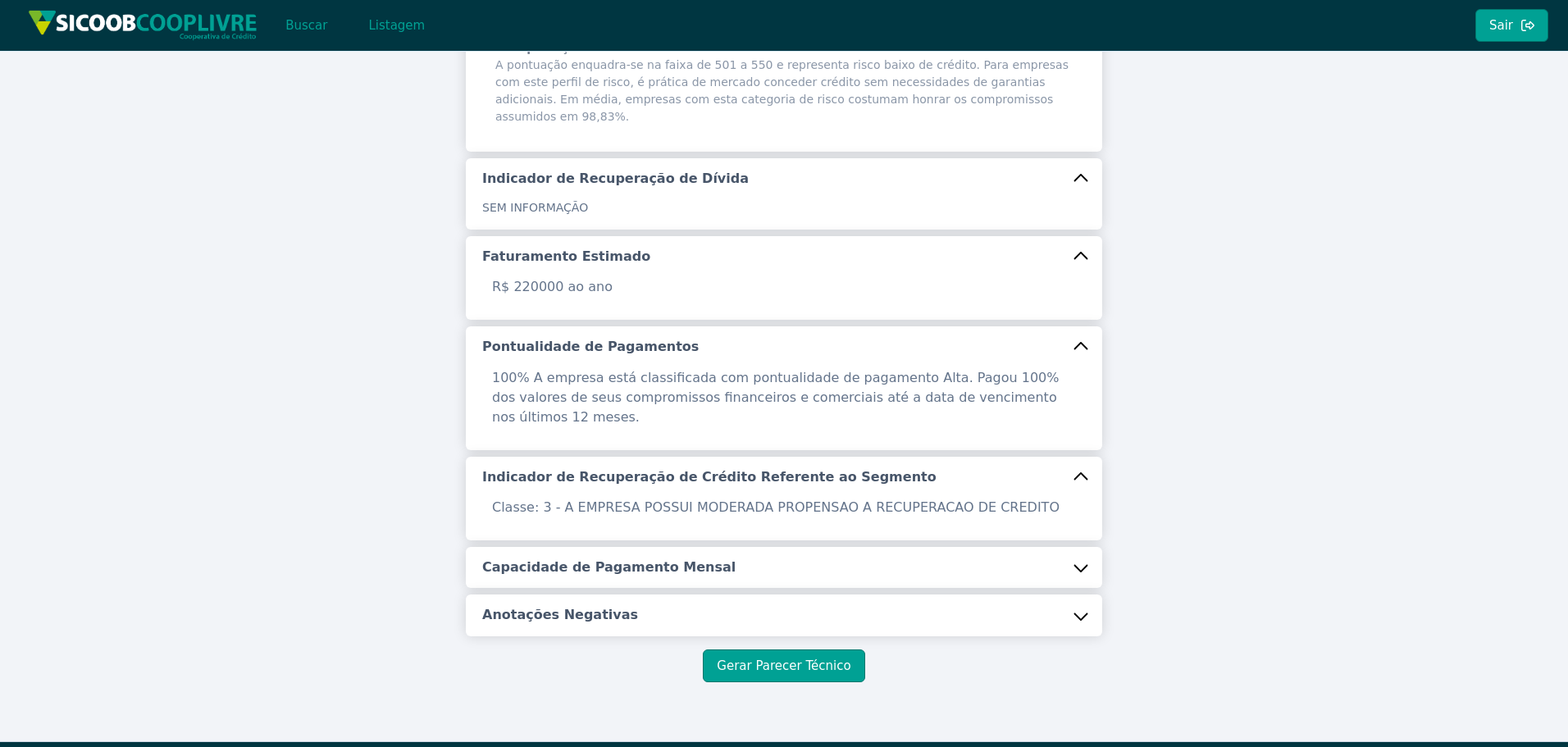
scroll to position [430, 0]
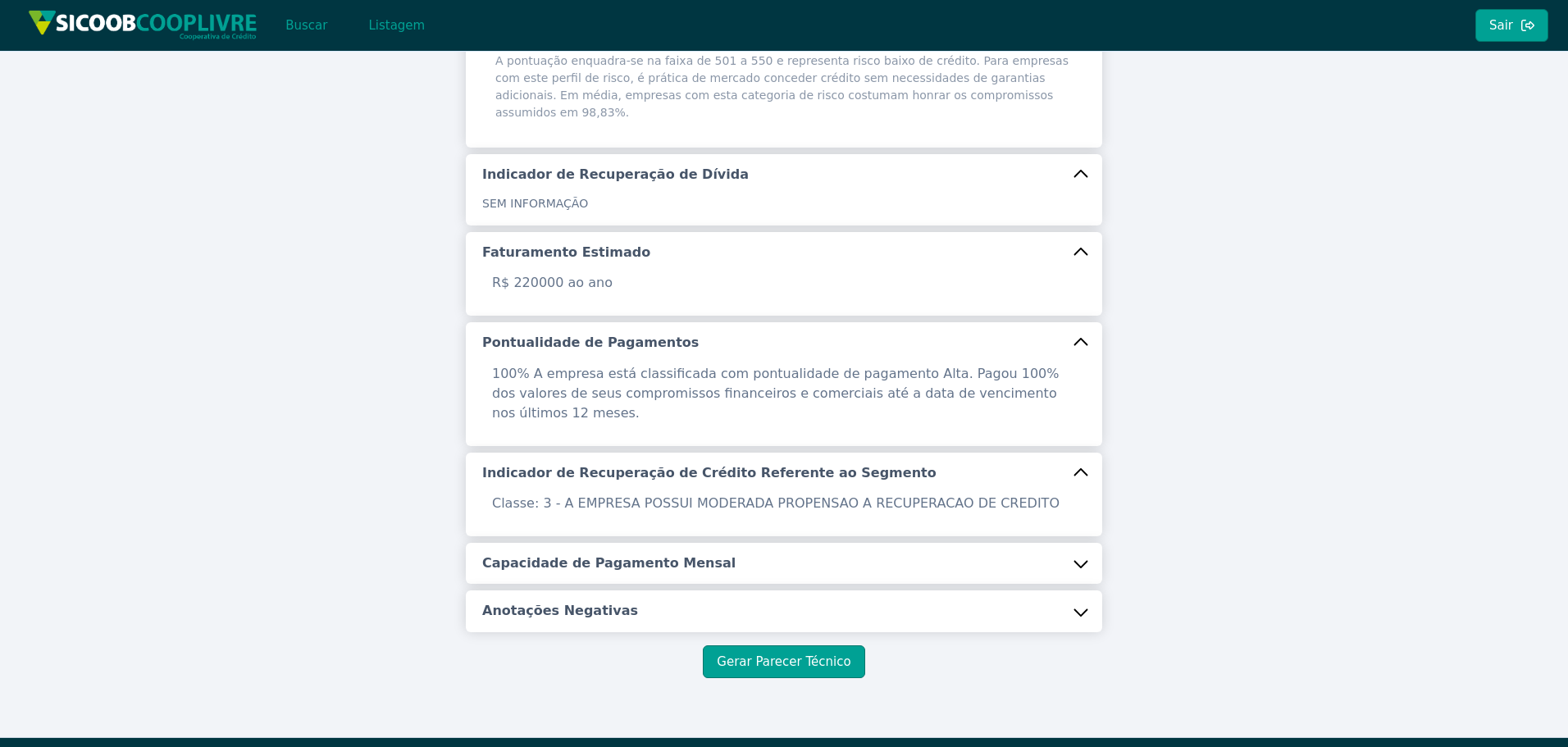
click at [659, 554] on h5 "Capacidade de Pagamento Mensal" at bounding box center [610, 563] width 254 height 18
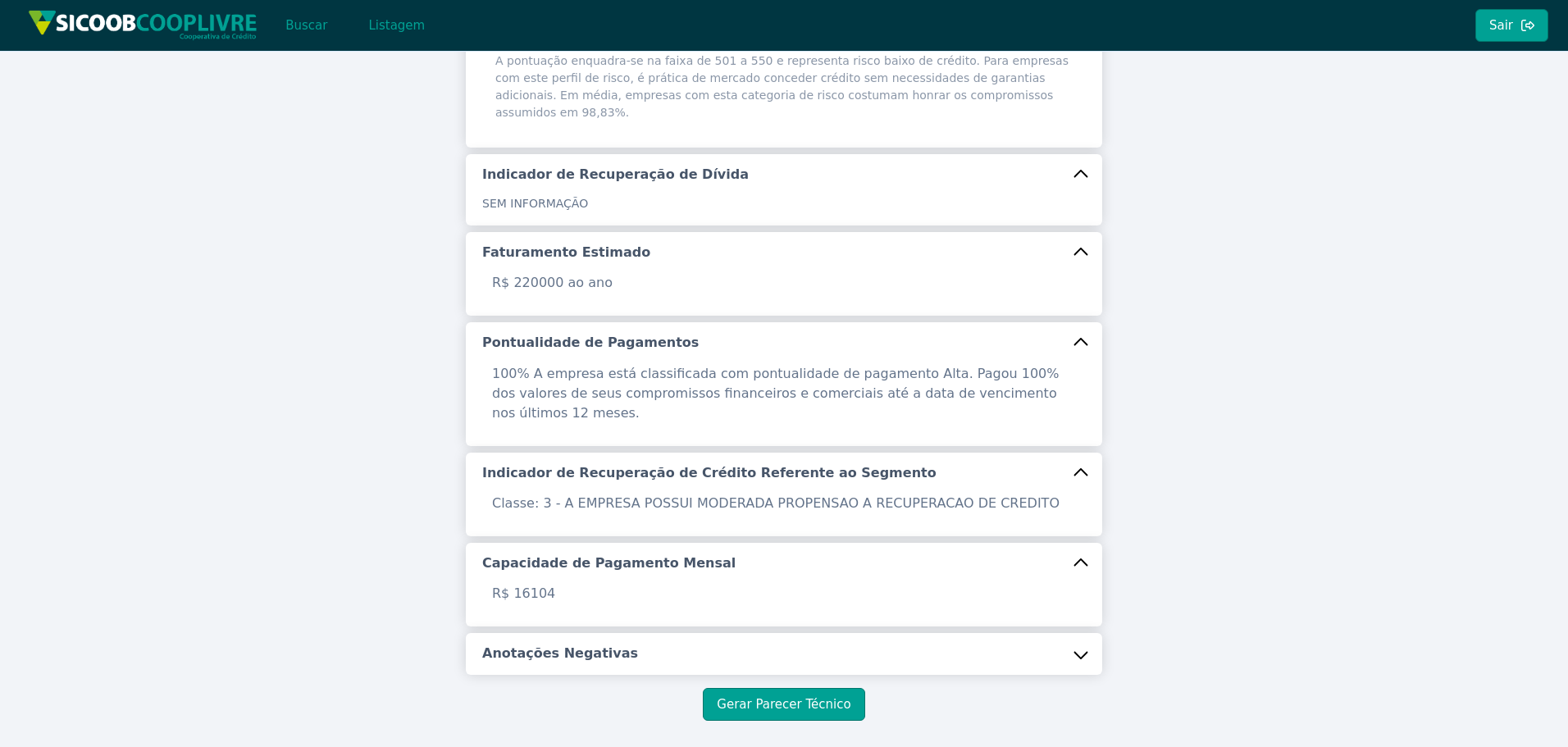
click at [596, 645] on h5 "Anotações Negativas" at bounding box center [560, 654] width 156 height 18
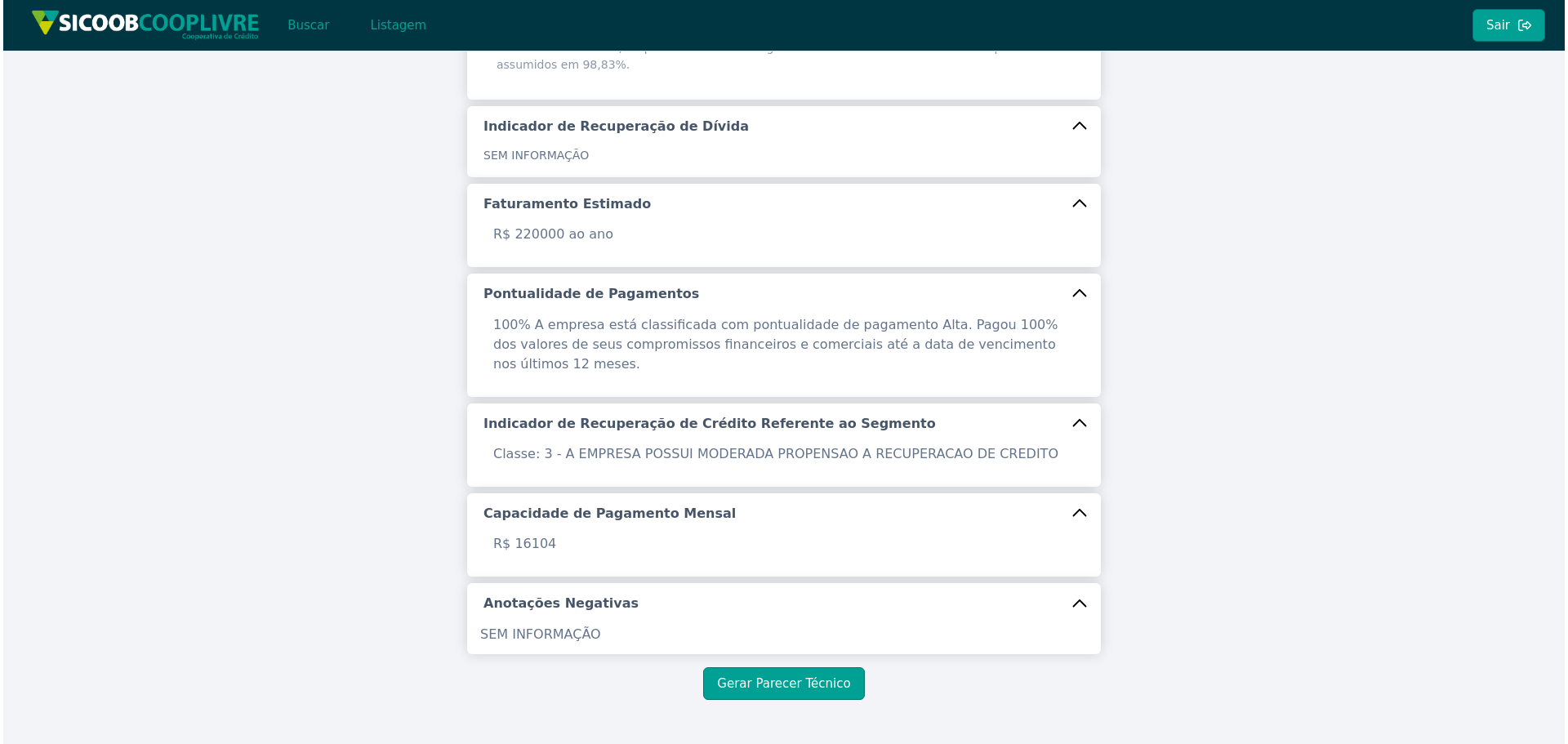
scroll to position [500, 0]
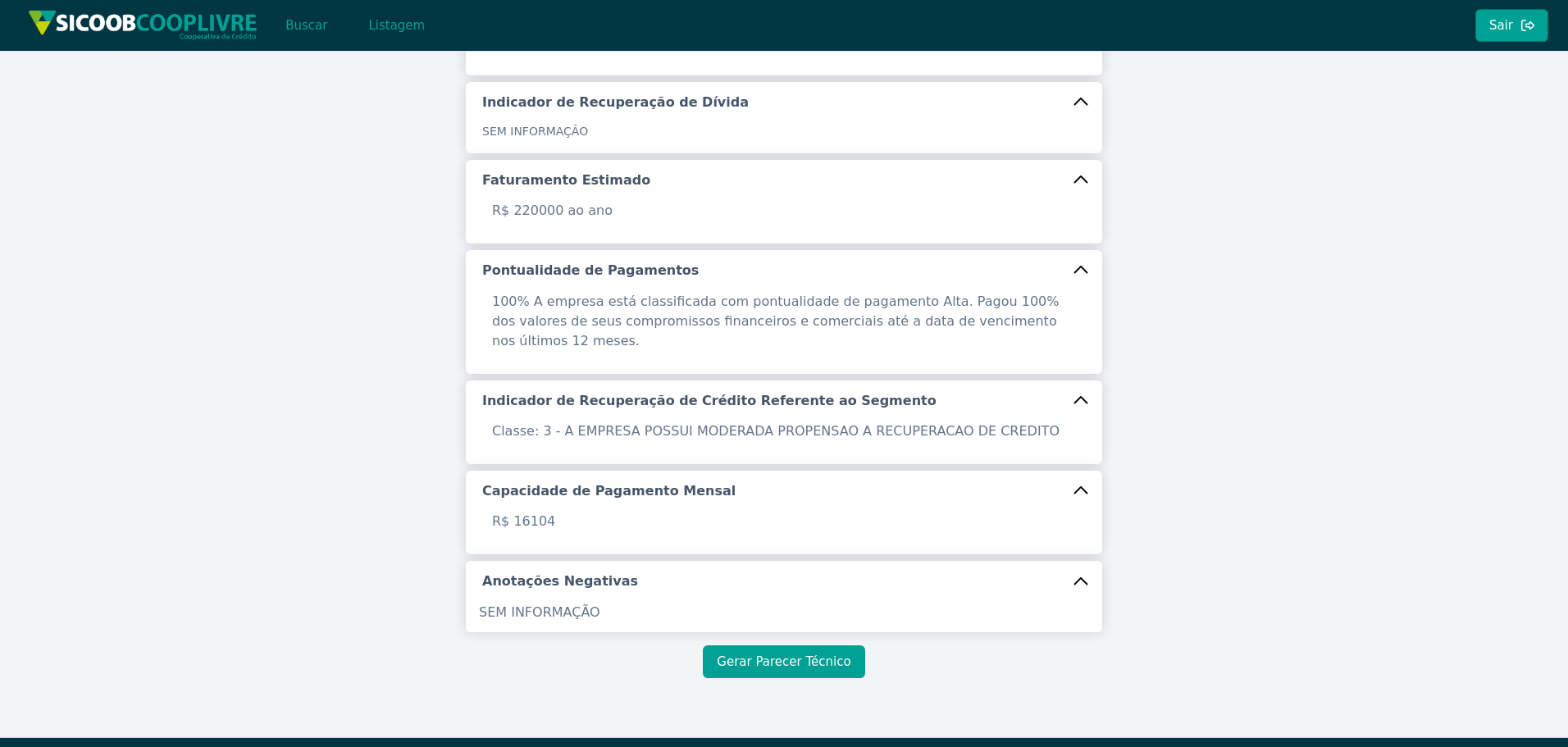
click at [809, 646] on button "Gerar Parecer Técnico" at bounding box center [784, 661] width 161 height 32
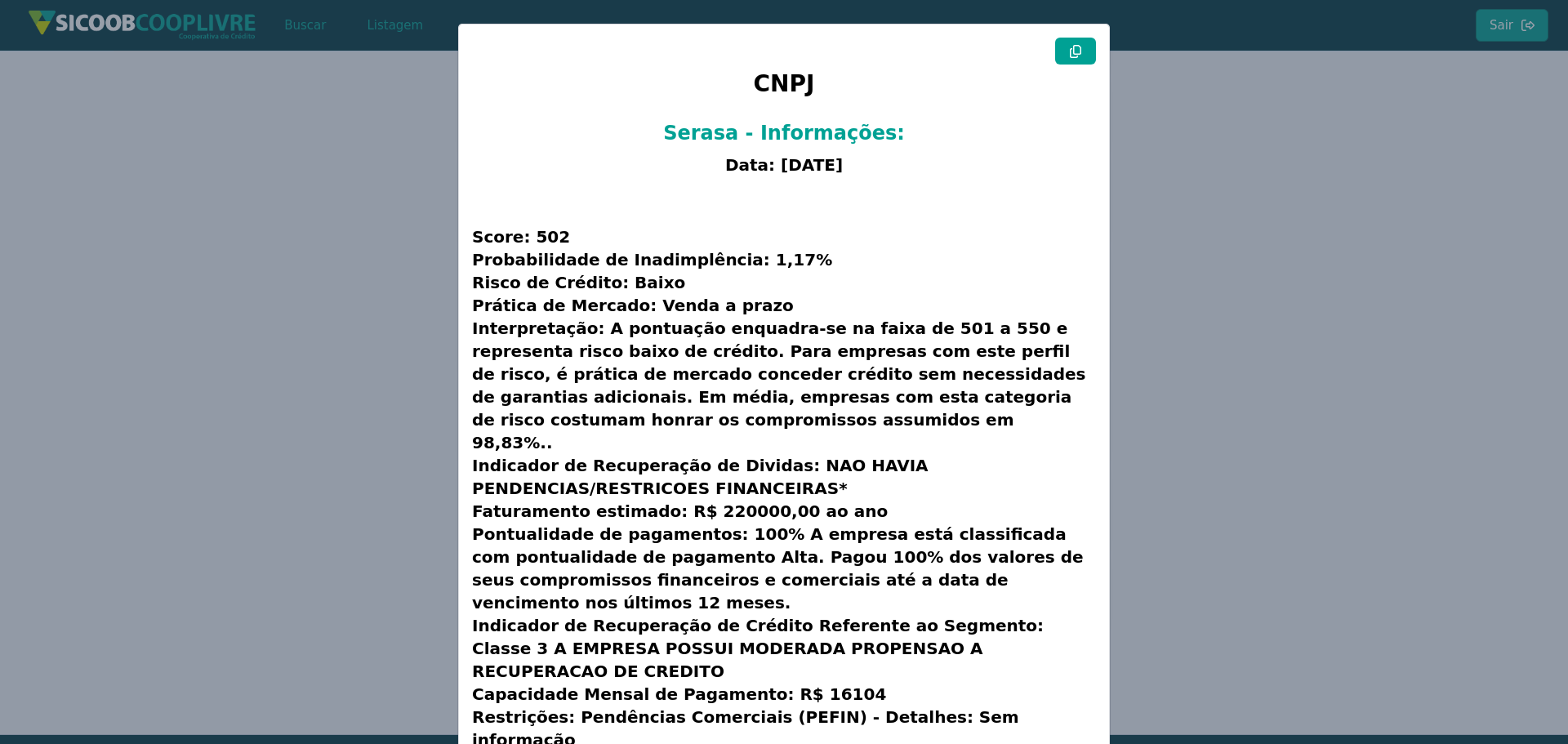
click at [1080, 45] on button at bounding box center [1076, 51] width 41 height 27
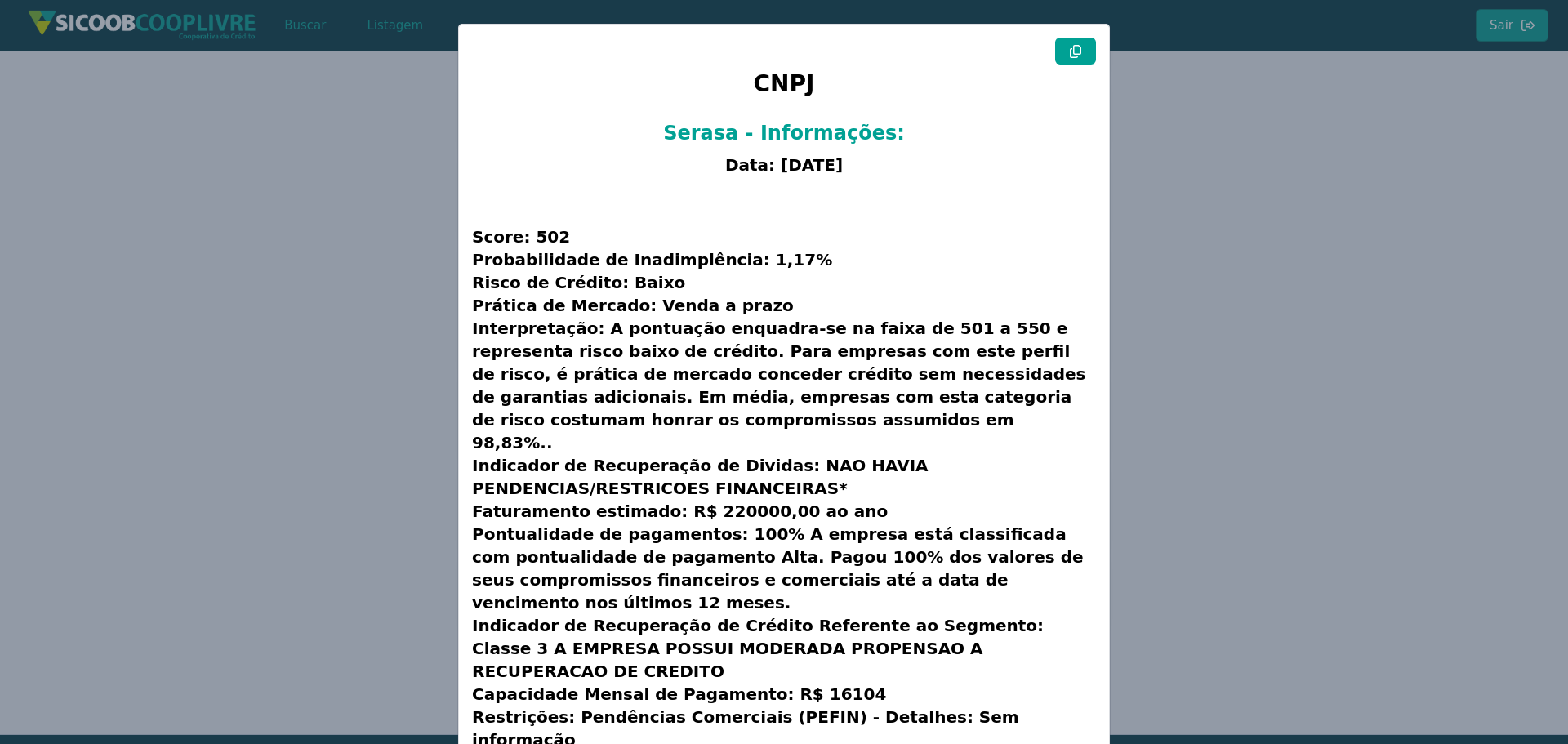
click at [94, 228] on modal-container "CNPJ Serasa - Informações: Data: 03/10/2025 Score: 502 Probabilidade de Inadimp…" at bounding box center [784, 372] width 1568 height 744
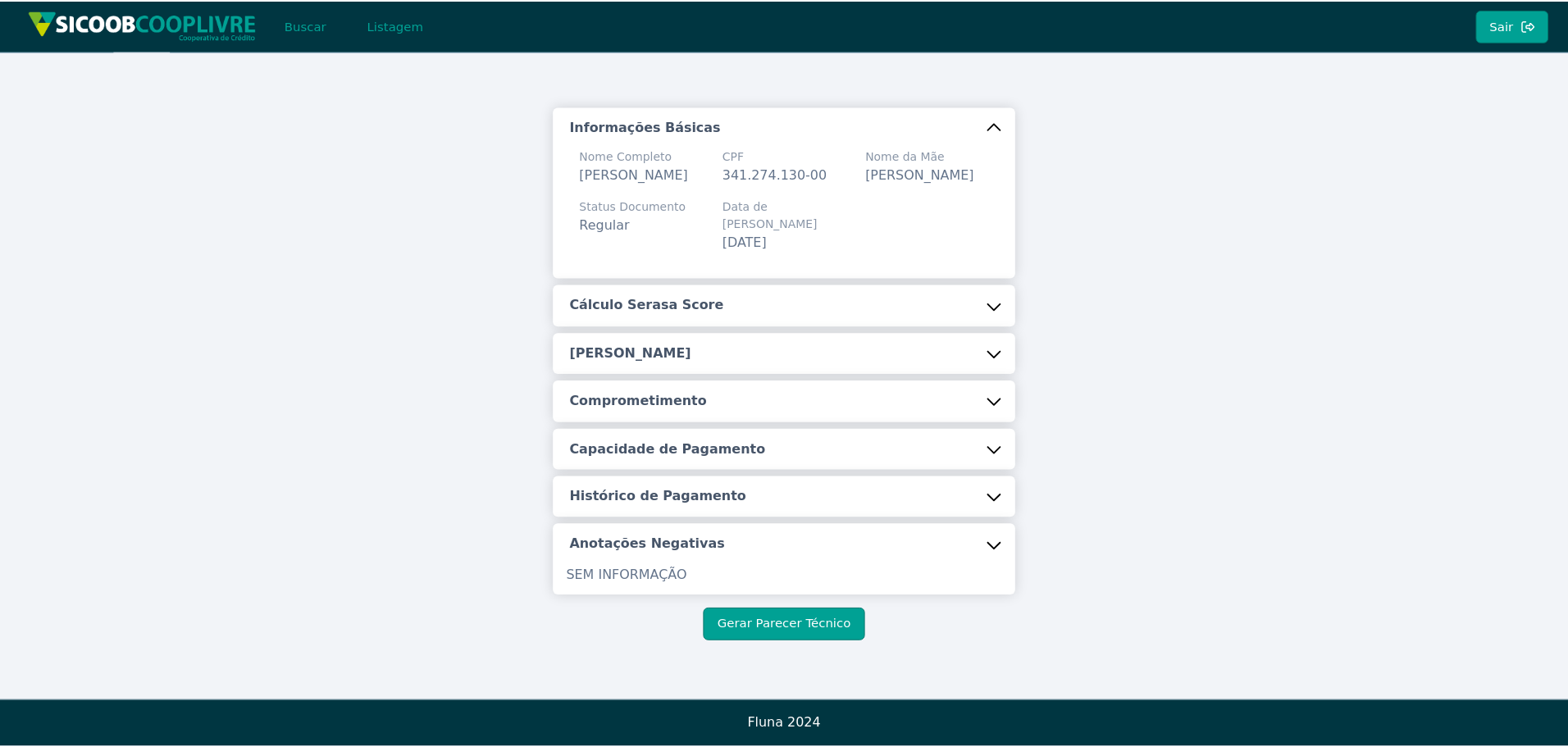
scroll to position [0, 0]
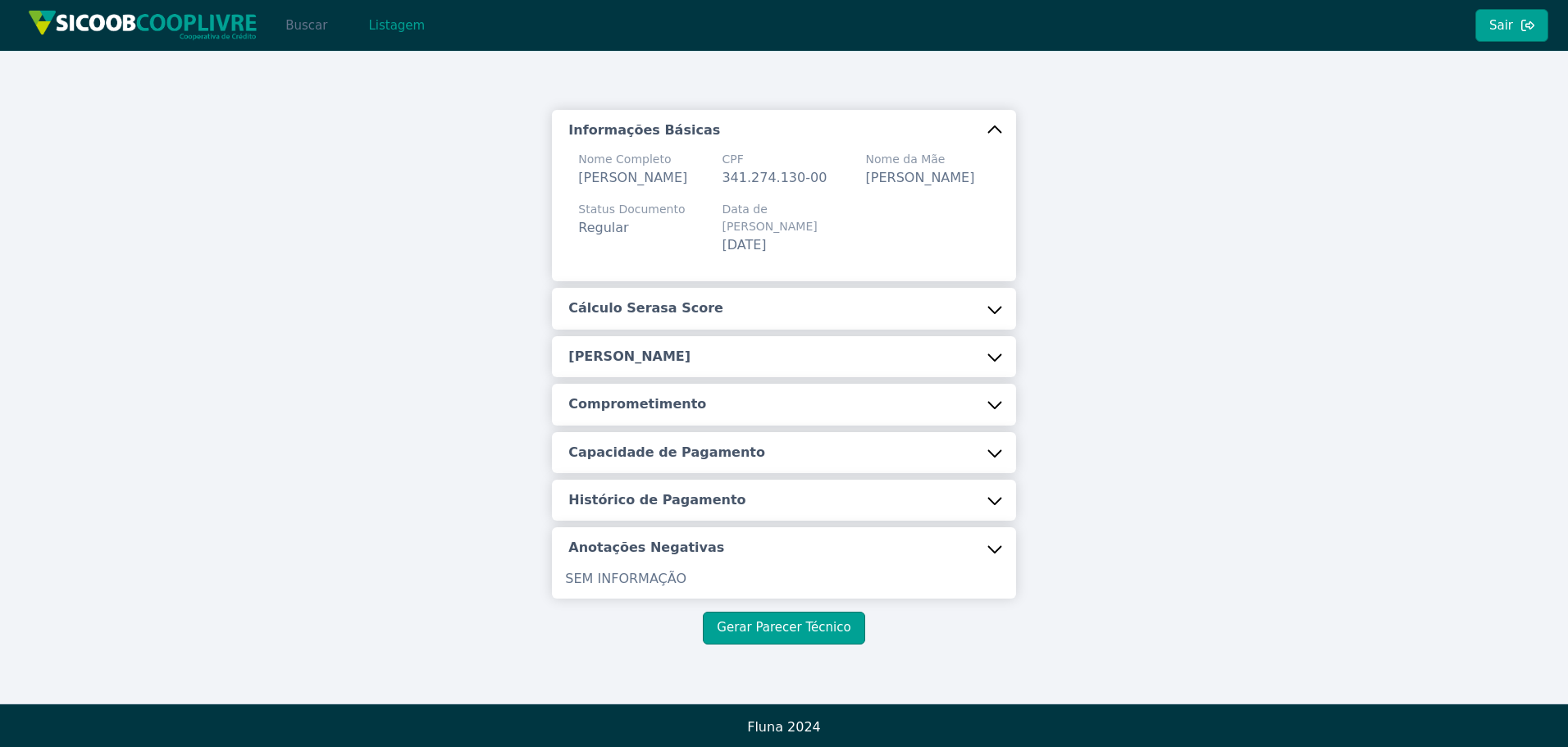
click at [320, 24] on button "Buscar" at bounding box center [306, 25] width 70 height 32
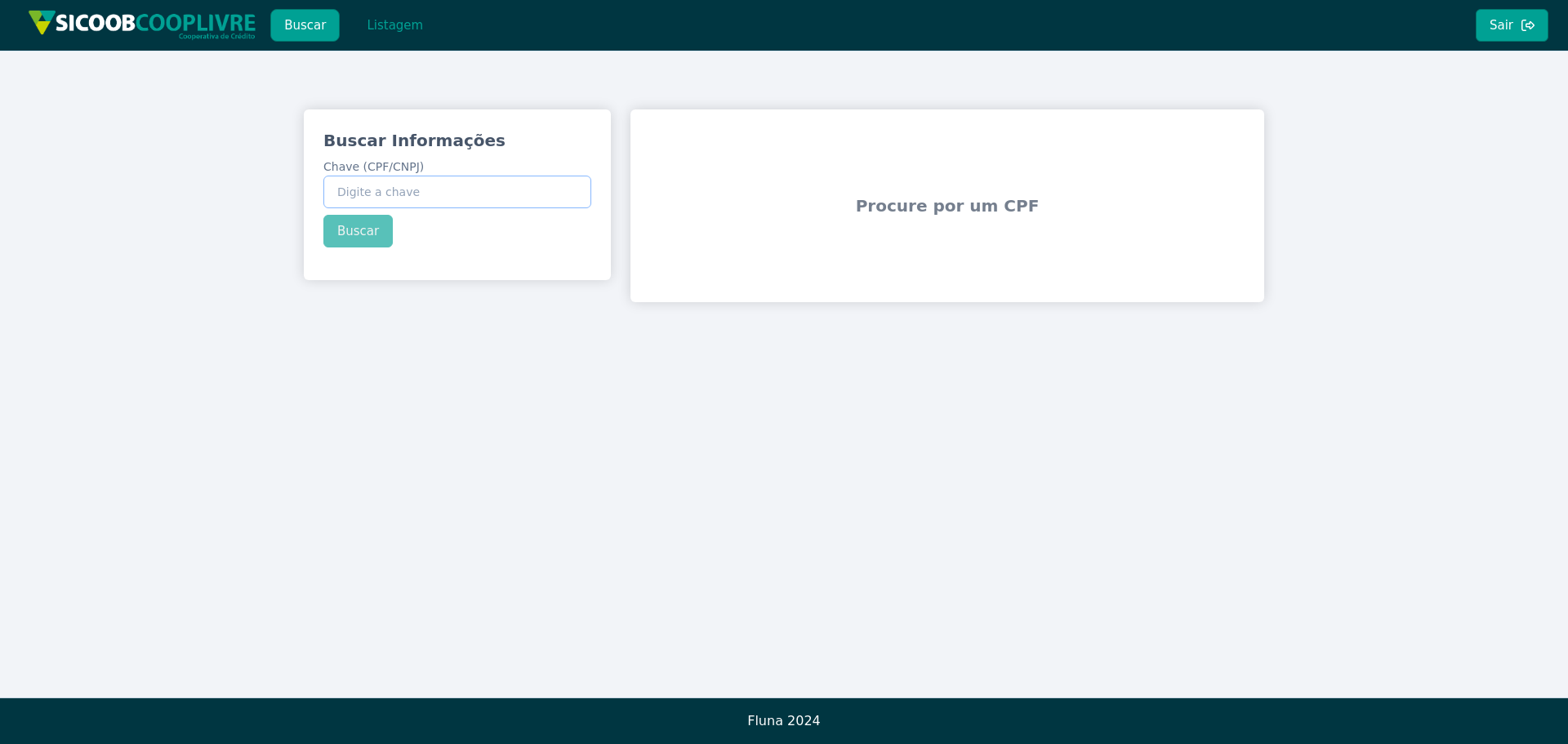
click at [430, 195] on input "Chave (CPF/CNPJ)" at bounding box center [457, 191] width 268 height 32
paste input "716.784.768-20"
type input "716.784.768-20"
click at [321, 236] on div "Buscar Informações Chave (CPF/CNPJ) 716.784.768-20 Buscar" at bounding box center [457, 188] width 307 height 158
click at [338, 236] on button "Buscar" at bounding box center [357, 230] width 69 height 32
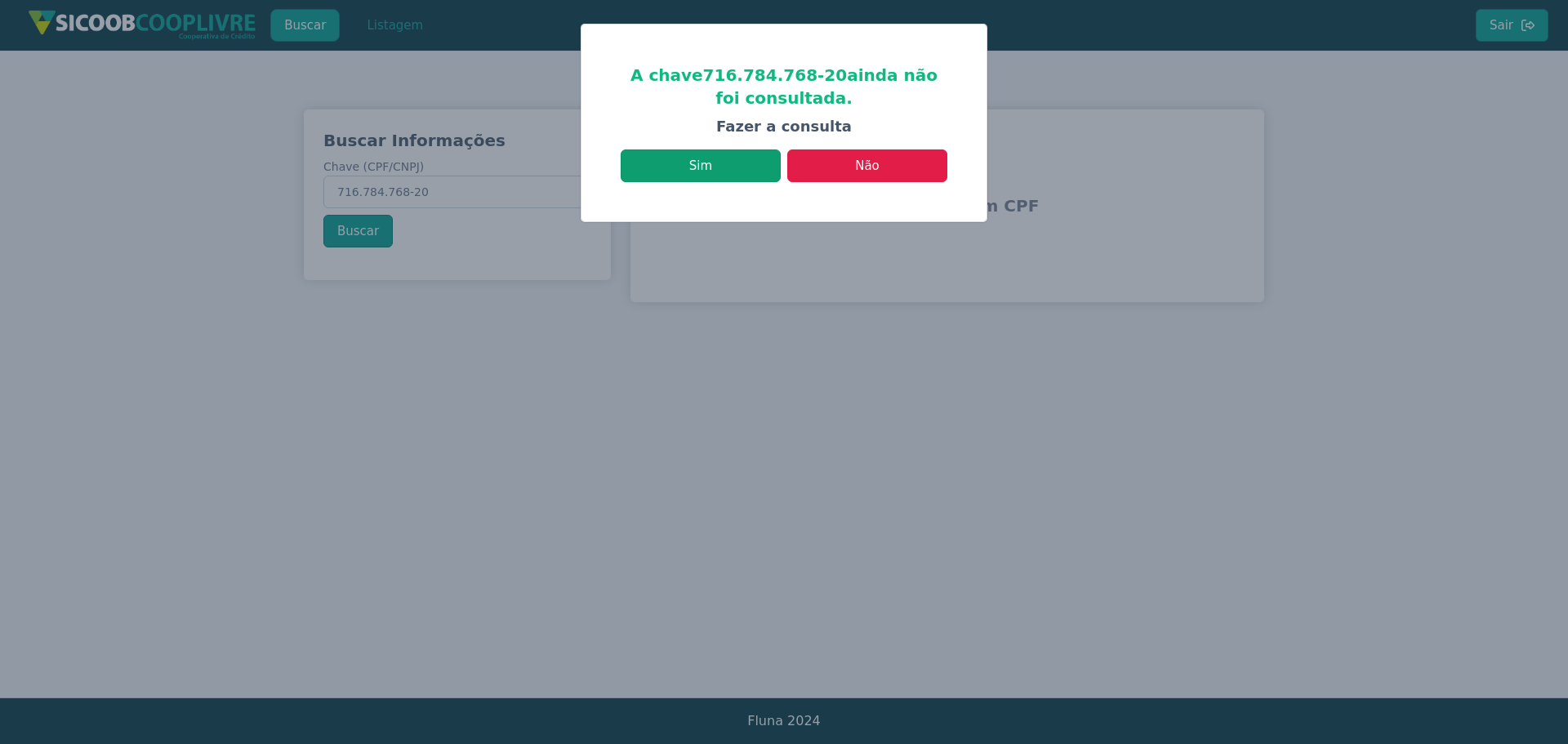
click at [716, 176] on button "Sim" at bounding box center [701, 165] width 161 height 32
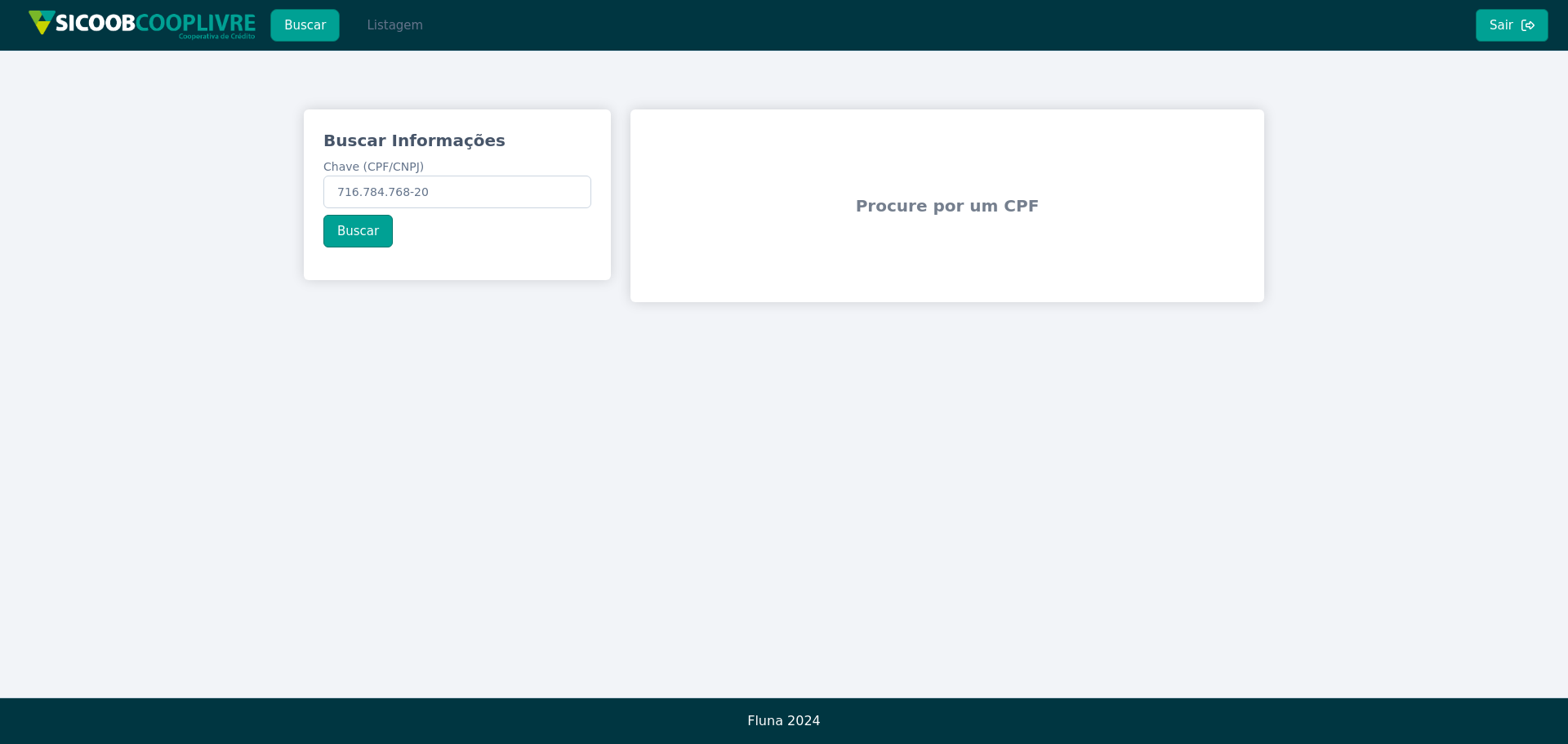
click at [391, 23] on button "Listagem" at bounding box center [394, 24] width 84 height 32
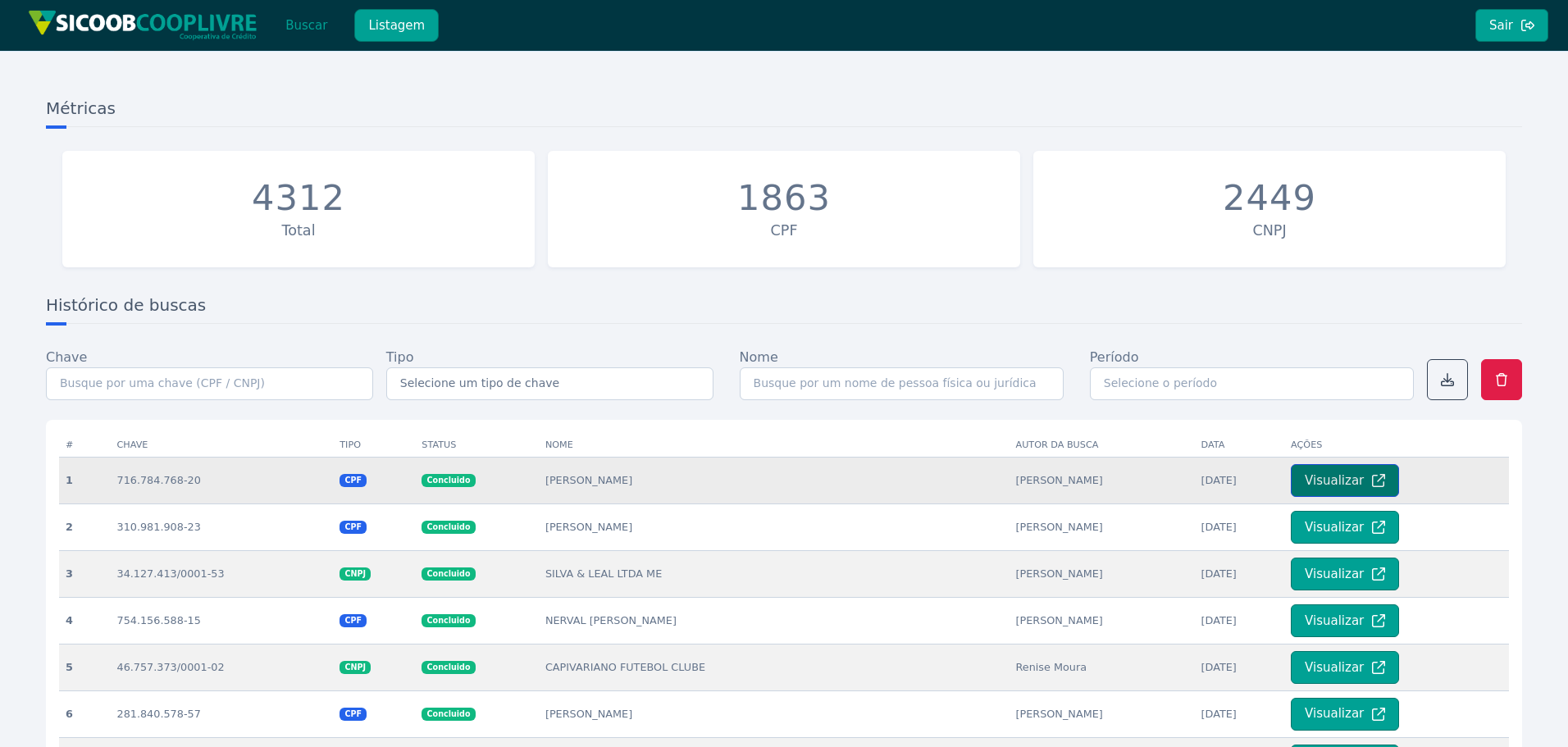
click at [1351, 483] on button "Visualizar" at bounding box center [1345, 480] width 108 height 32
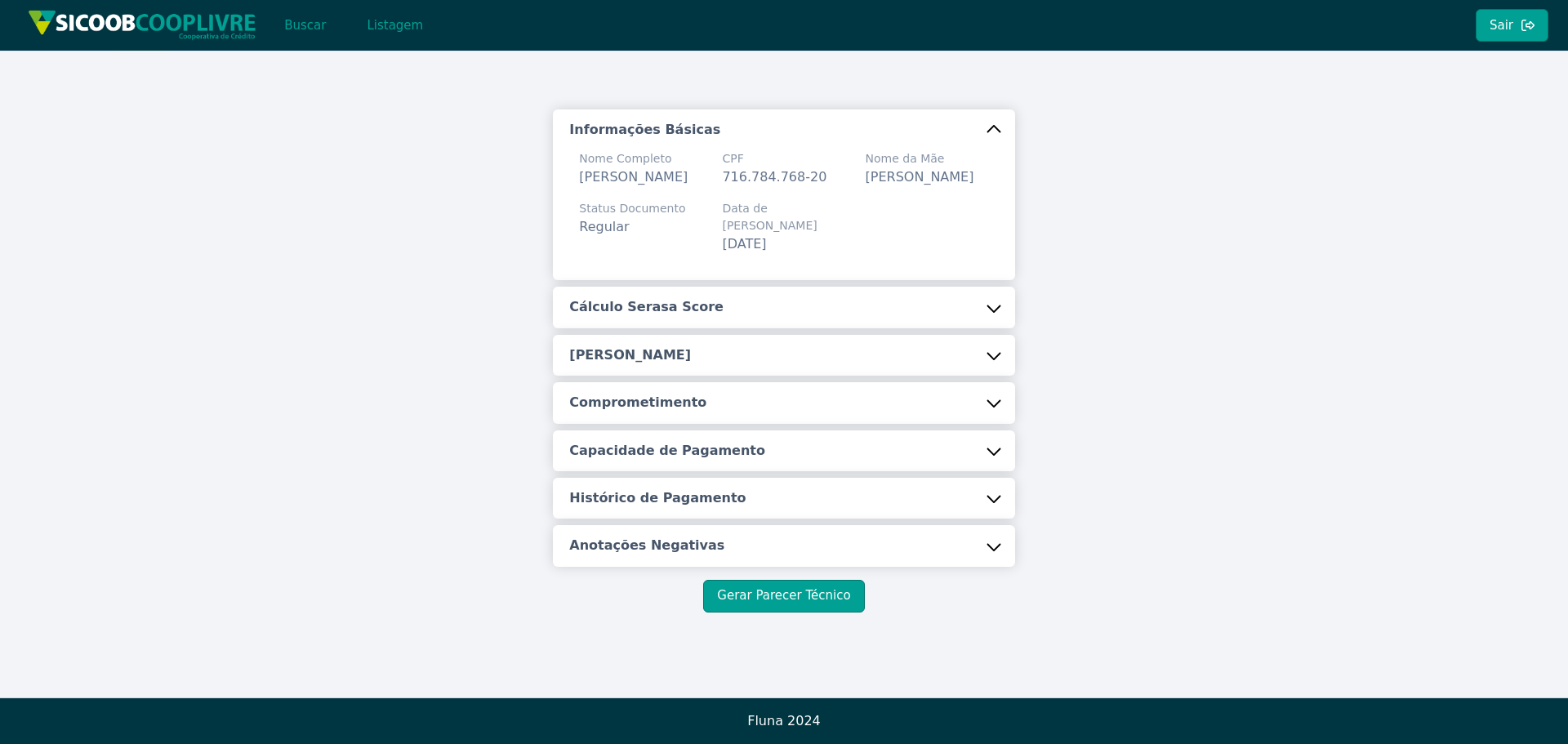
click at [713, 320] on button "Cálculo Serasa Score" at bounding box center [783, 307] width 461 height 41
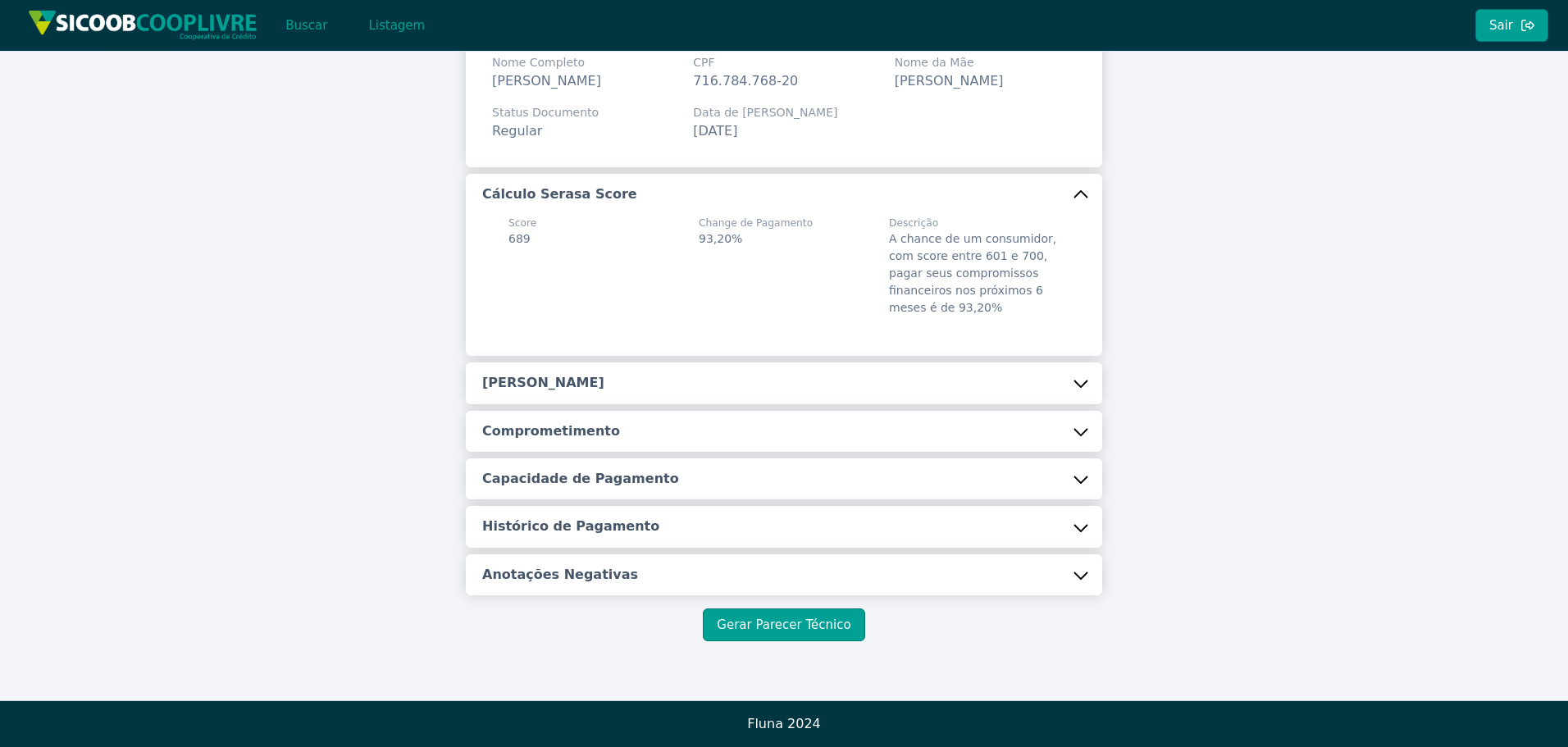
click at [581, 388] on h5 "Renda Estimada" at bounding box center [544, 382] width 122 height 18
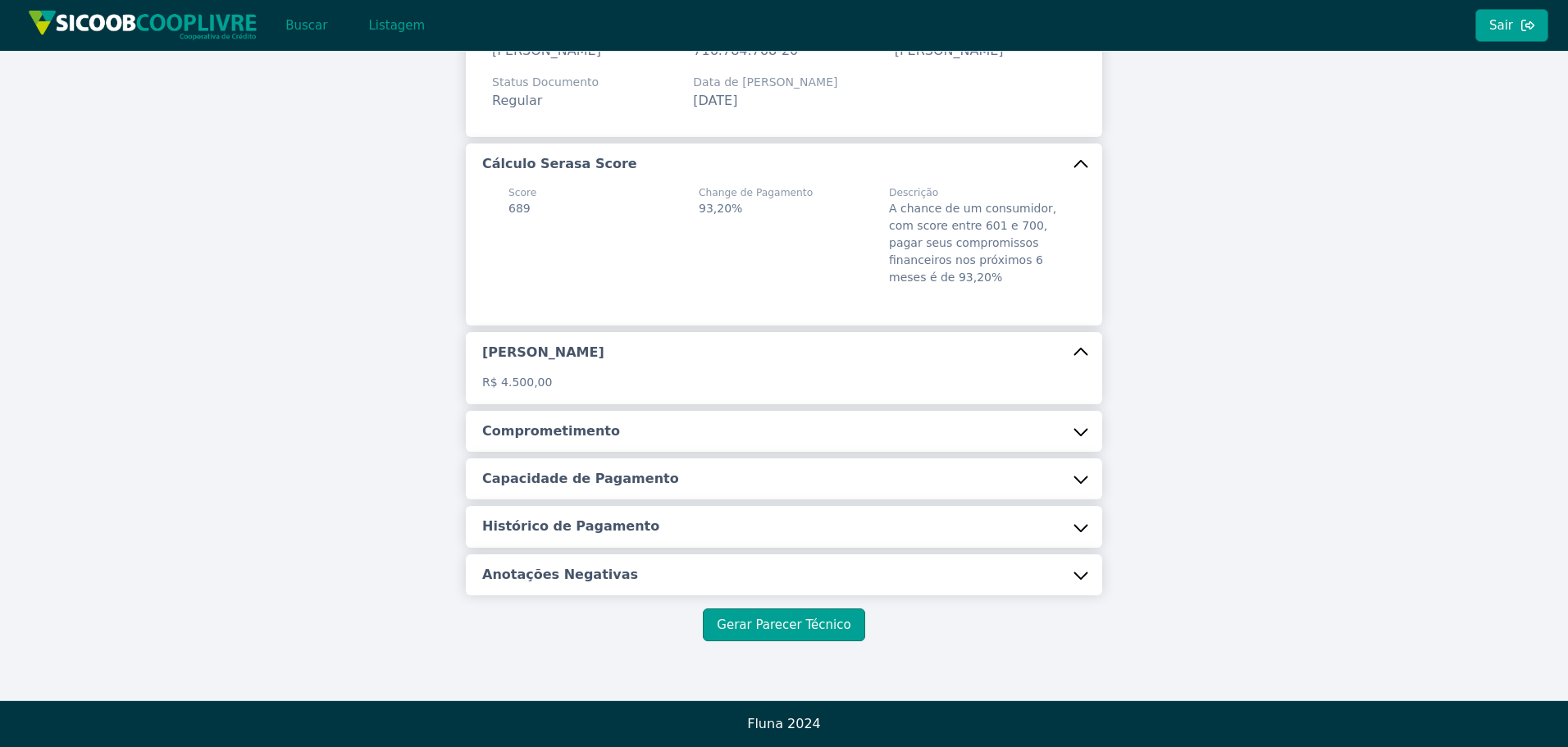
scroll to position [146, 0]
click at [562, 439] on h5 "Comprometimento" at bounding box center [552, 431] width 138 height 18
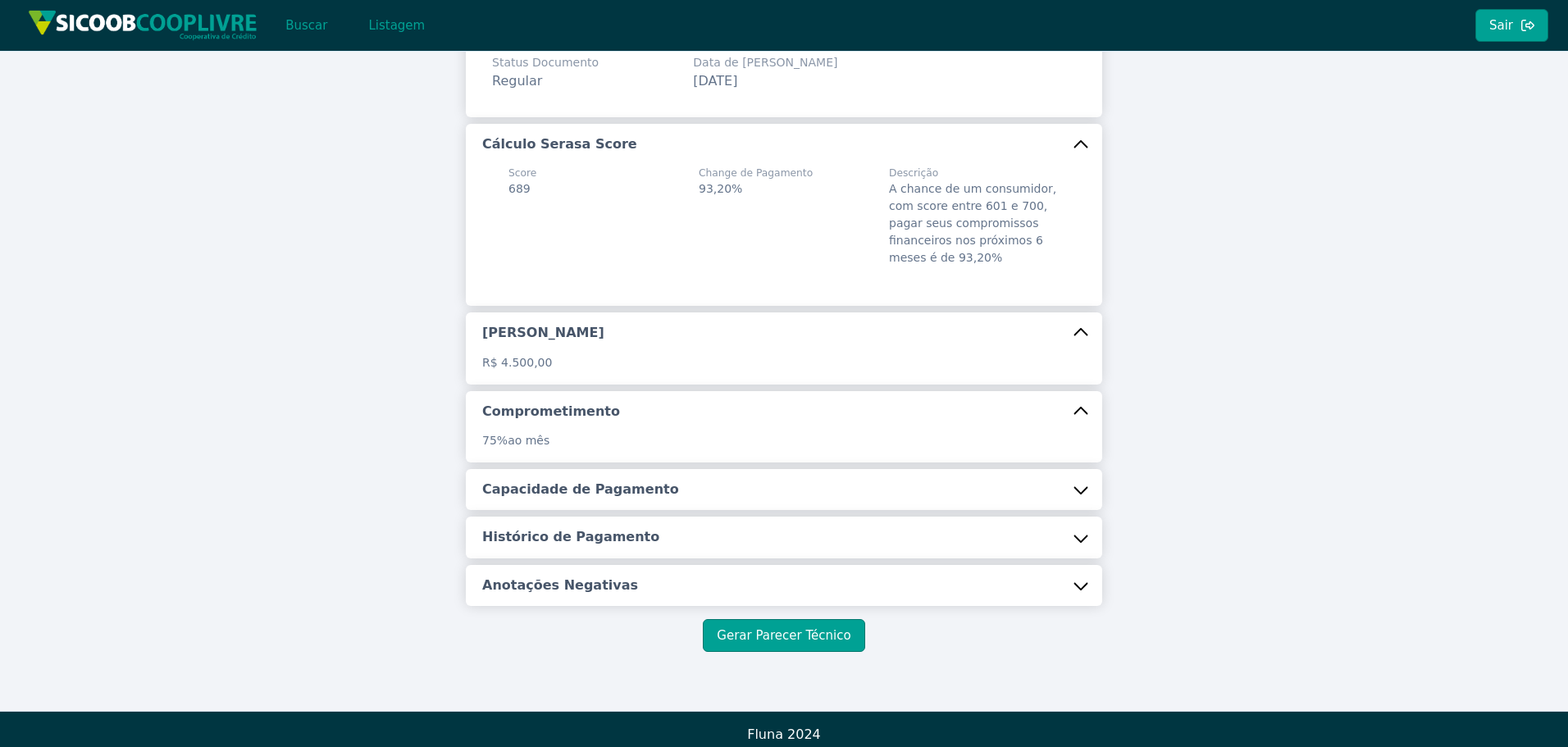
click at [583, 498] on h5 "Capacidade de Pagamento" at bounding box center [581, 489] width 197 height 18
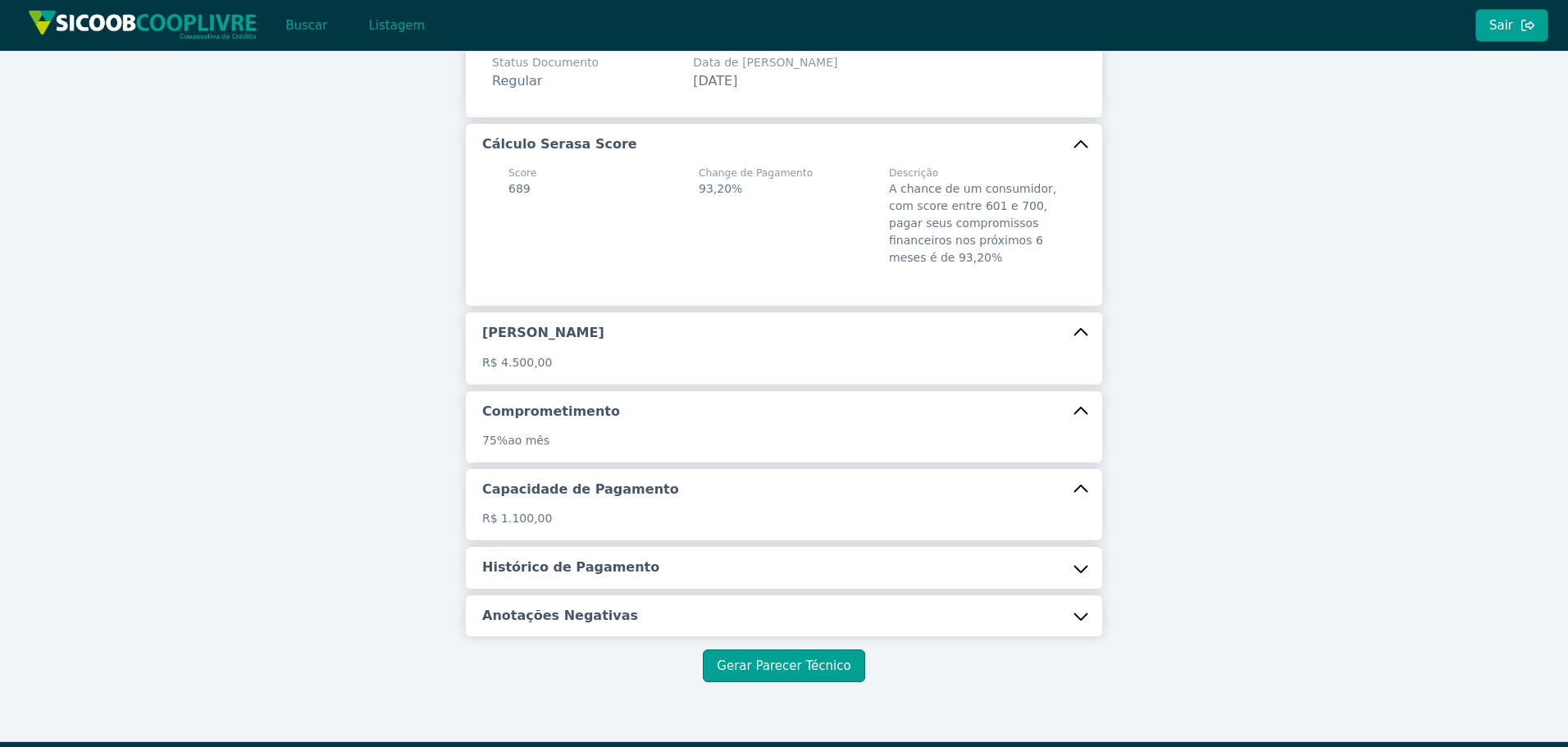
drag, startPoint x: 640, startPoint y: 597, endPoint x: 631, endPoint y: 624, distance: 28.5
click at [641, 588] on button "Histórico de Pagamento" at bounding box center [784, 567] width 636 height 41
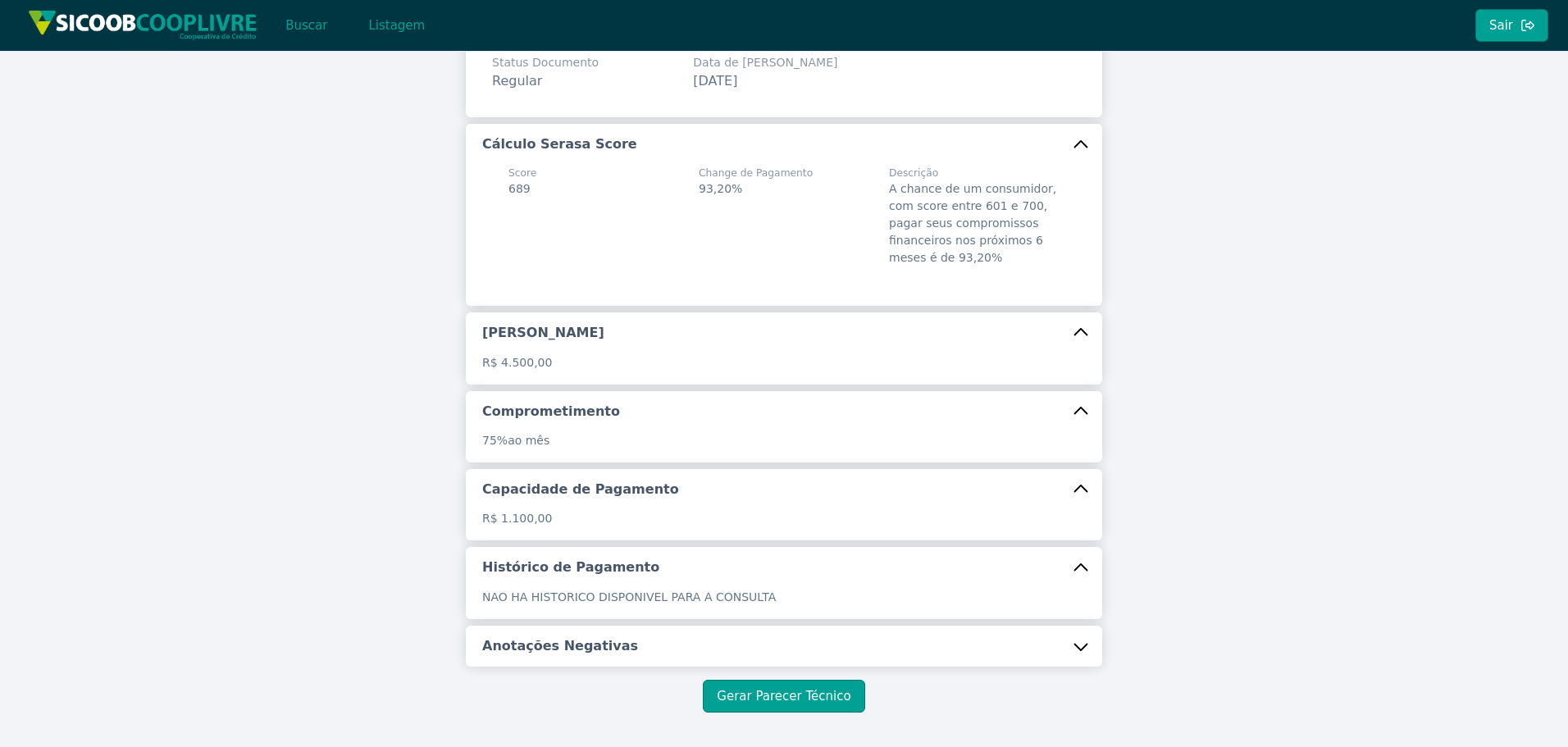
click at [600, 656] on h5 "Anotações Negativas" at bounding box center [560, 646] width 156 height 18
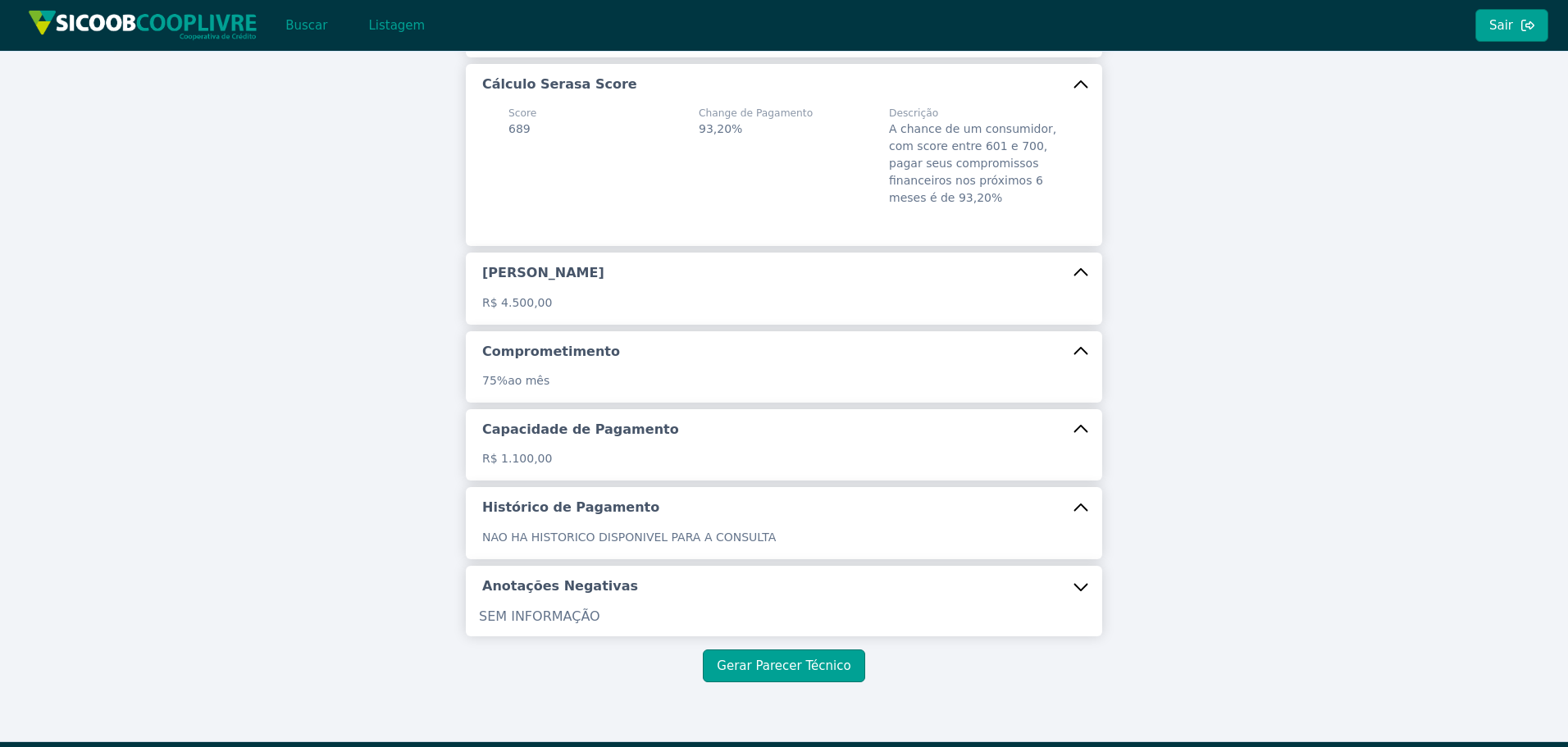
scroll to position [267, 0]
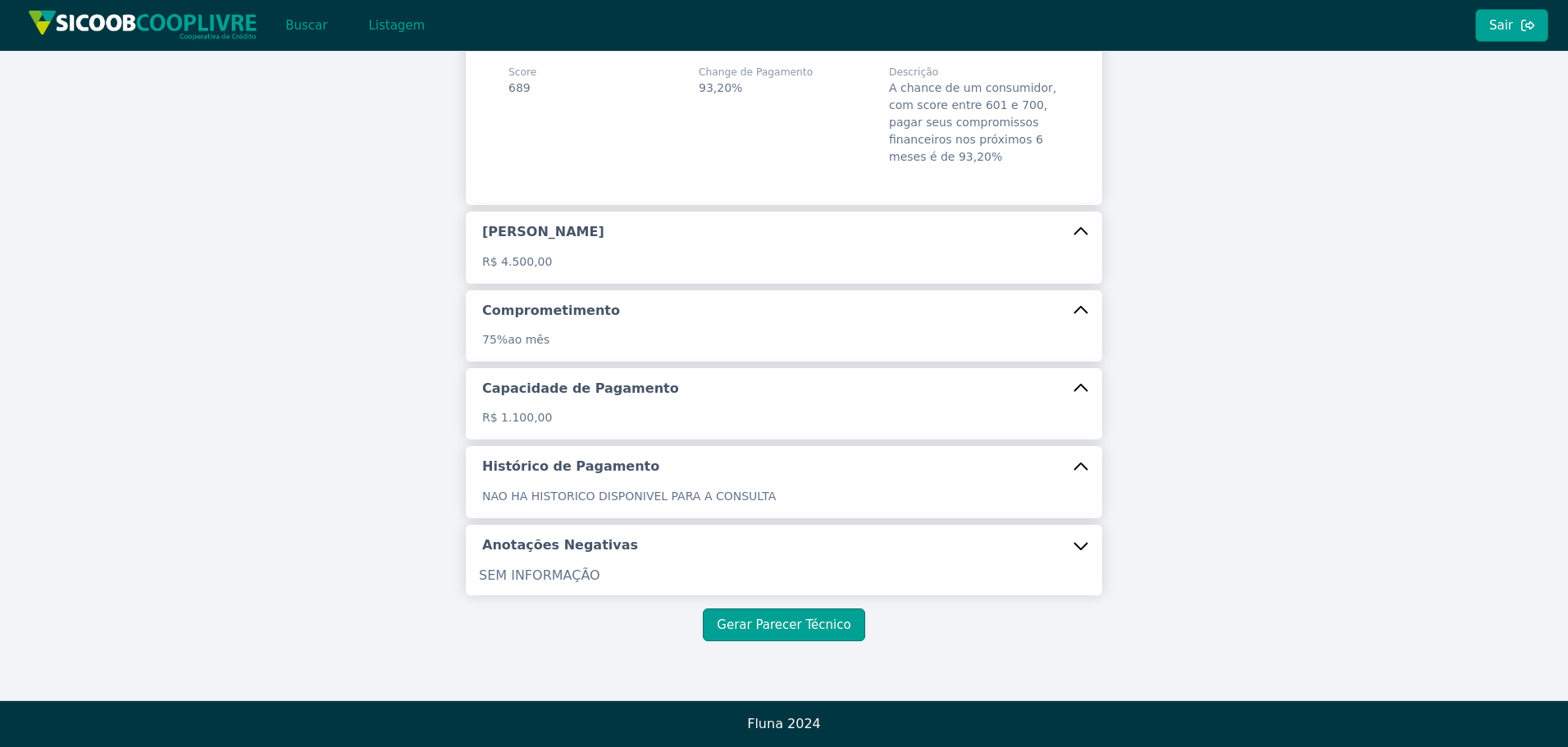
click at [819, 642] on div "Informações Básicas Nome Completo ROSELI CARMEN ALBIERO PADOVANI CPF 716.784.76…" at bounding box center [784, 252] width 1568 height 897
click at [819, 633] on button "Gerar Parecer Técnico" at bounding box center [784, 624] width 161 height 32
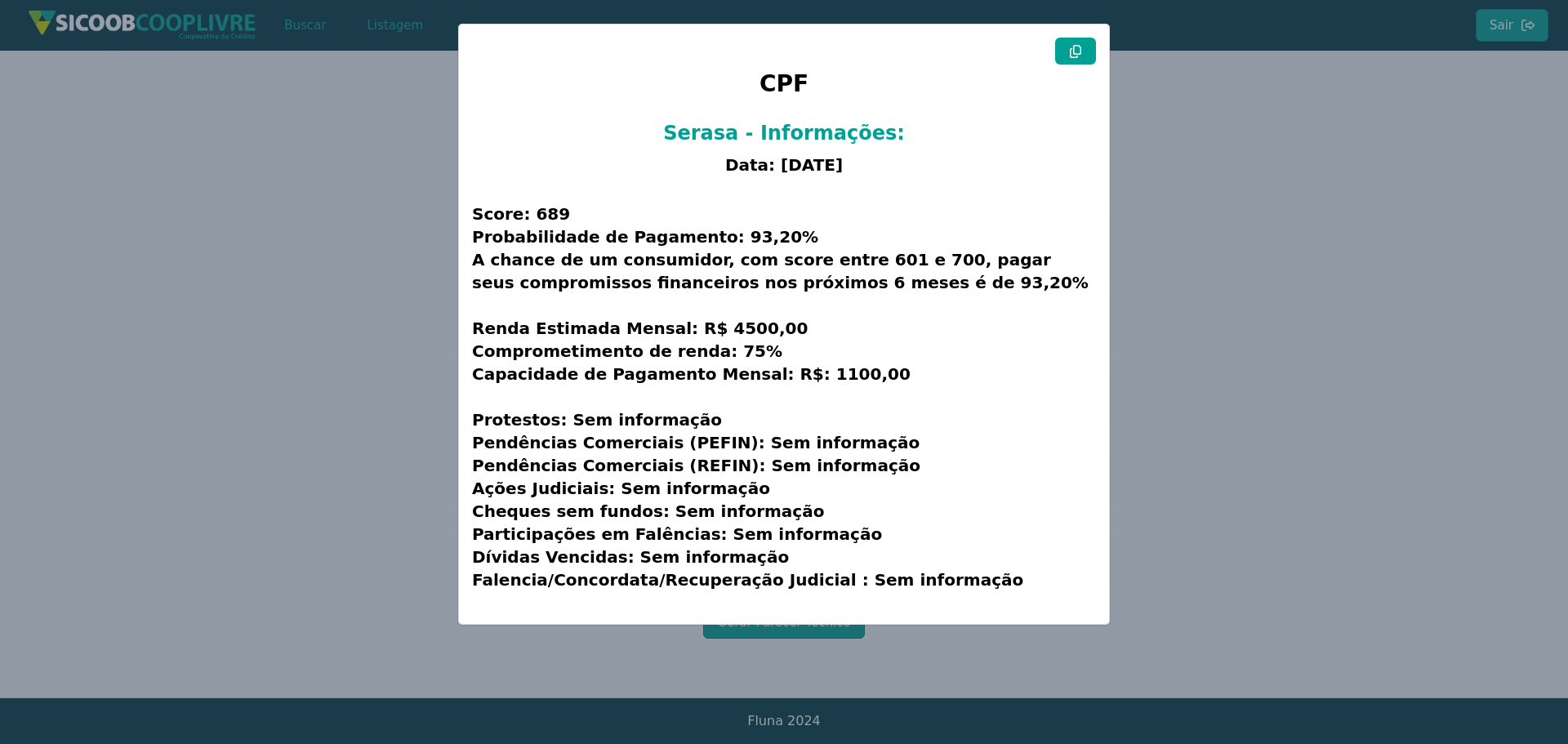
click at [1085, 54] on button at bounding box center [1076, 51] width 41 height 27
